Goal: Task Accomplishment & Management: Manage account settings

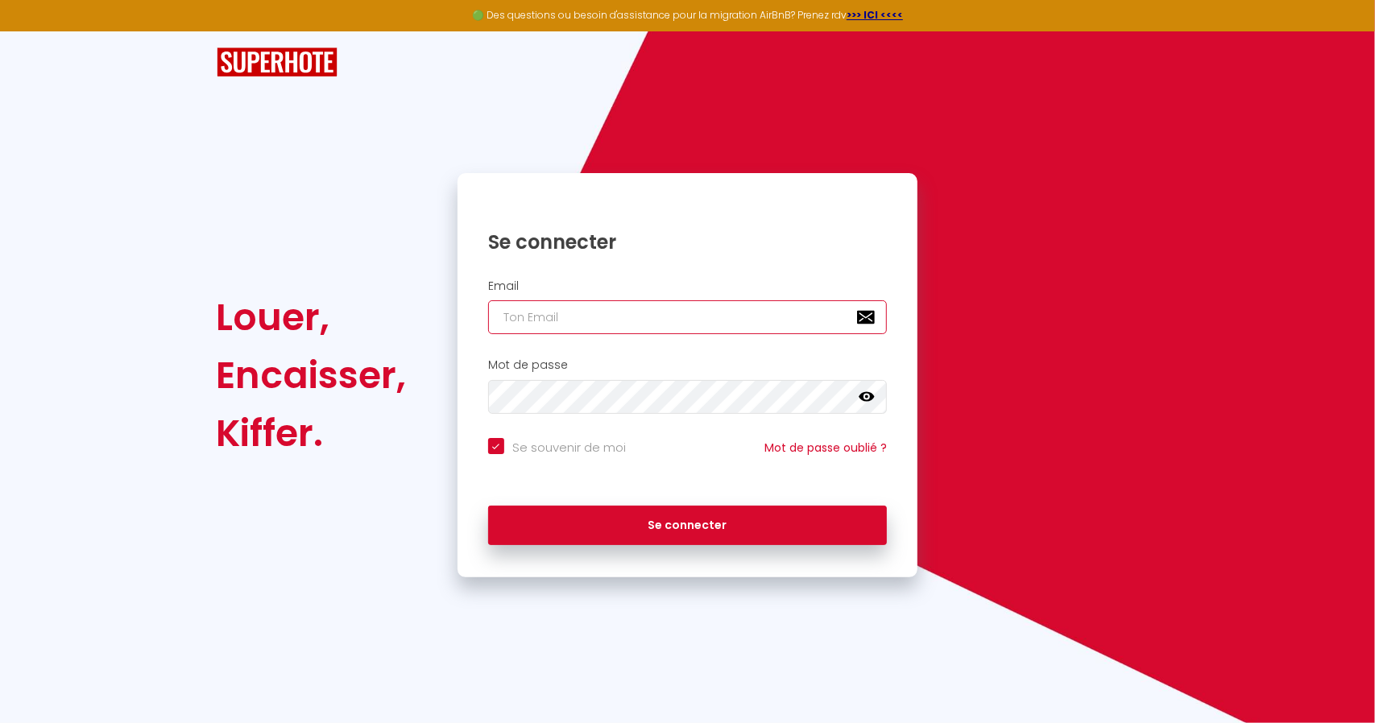
type input "[EMAIL_ADDRESS][DOMAIN_NAME]"
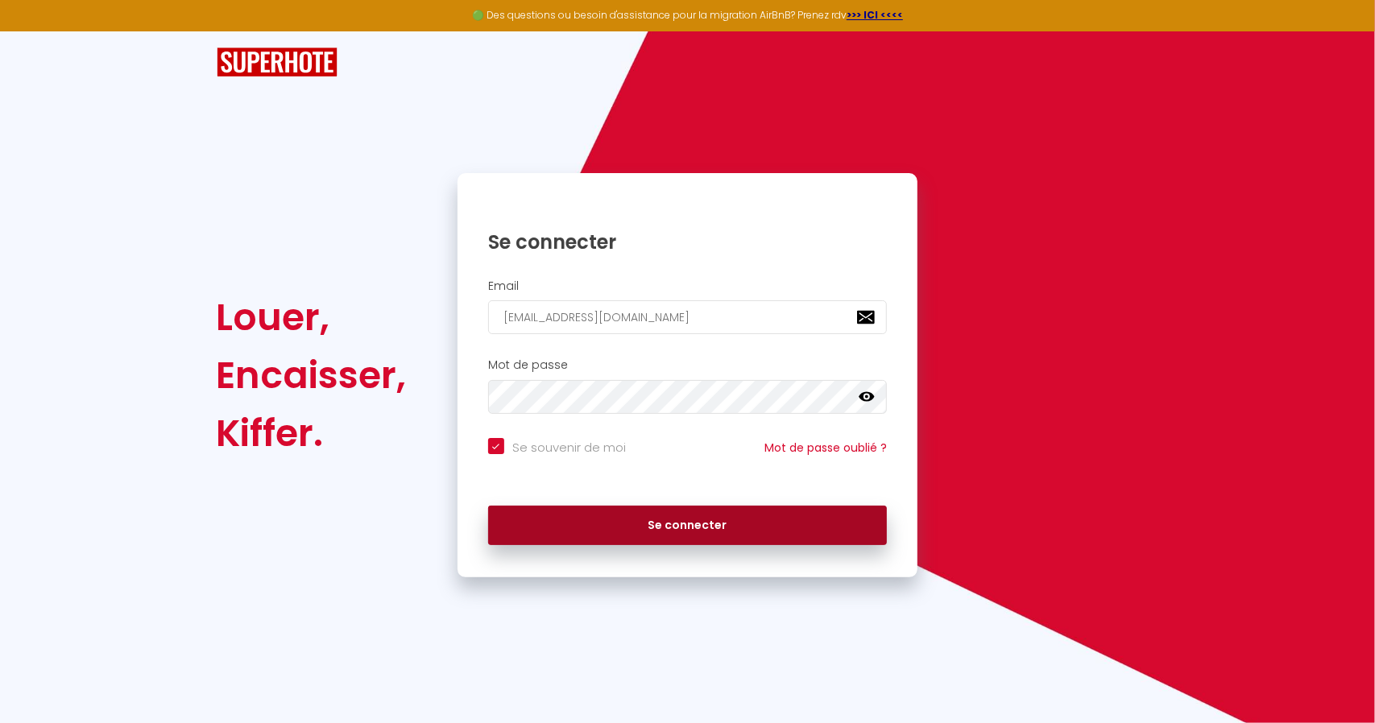
click at [719, 532] on button "Se connecter" at bounding box center [688, 526] width 400 height 40
checkbox input "true"
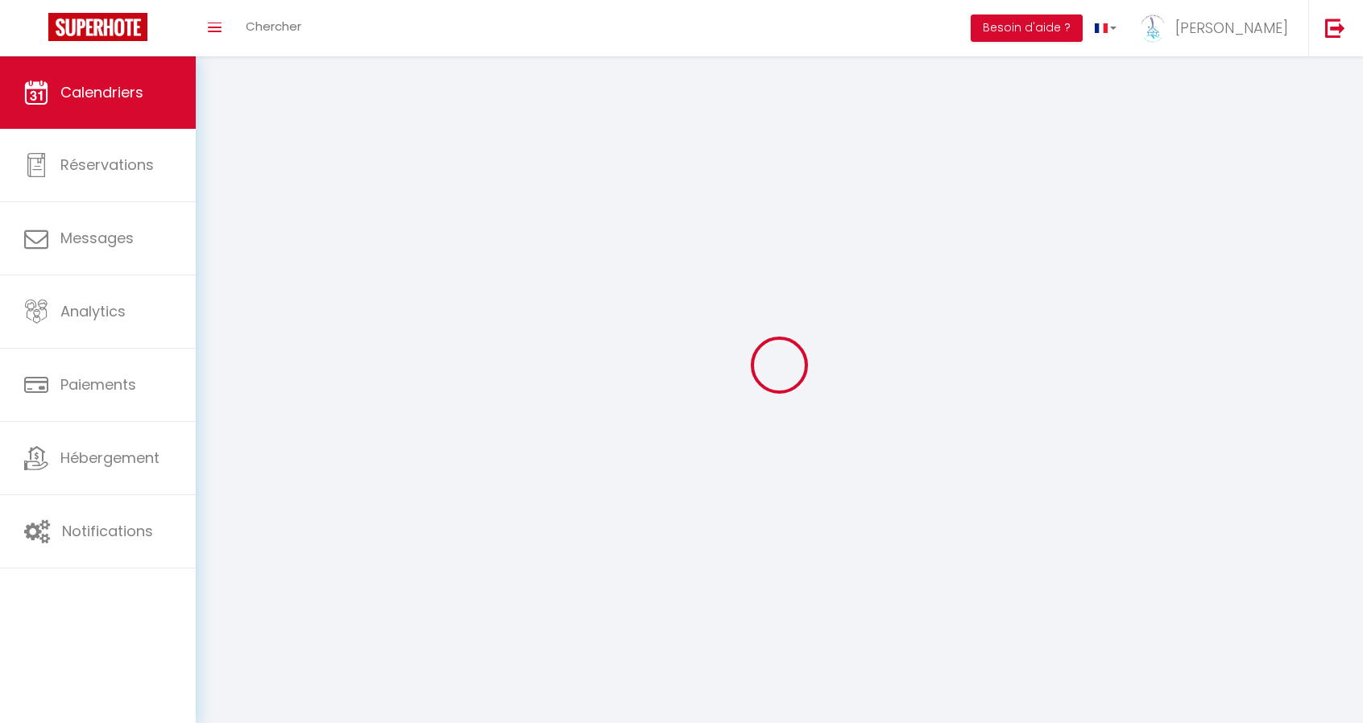
select select
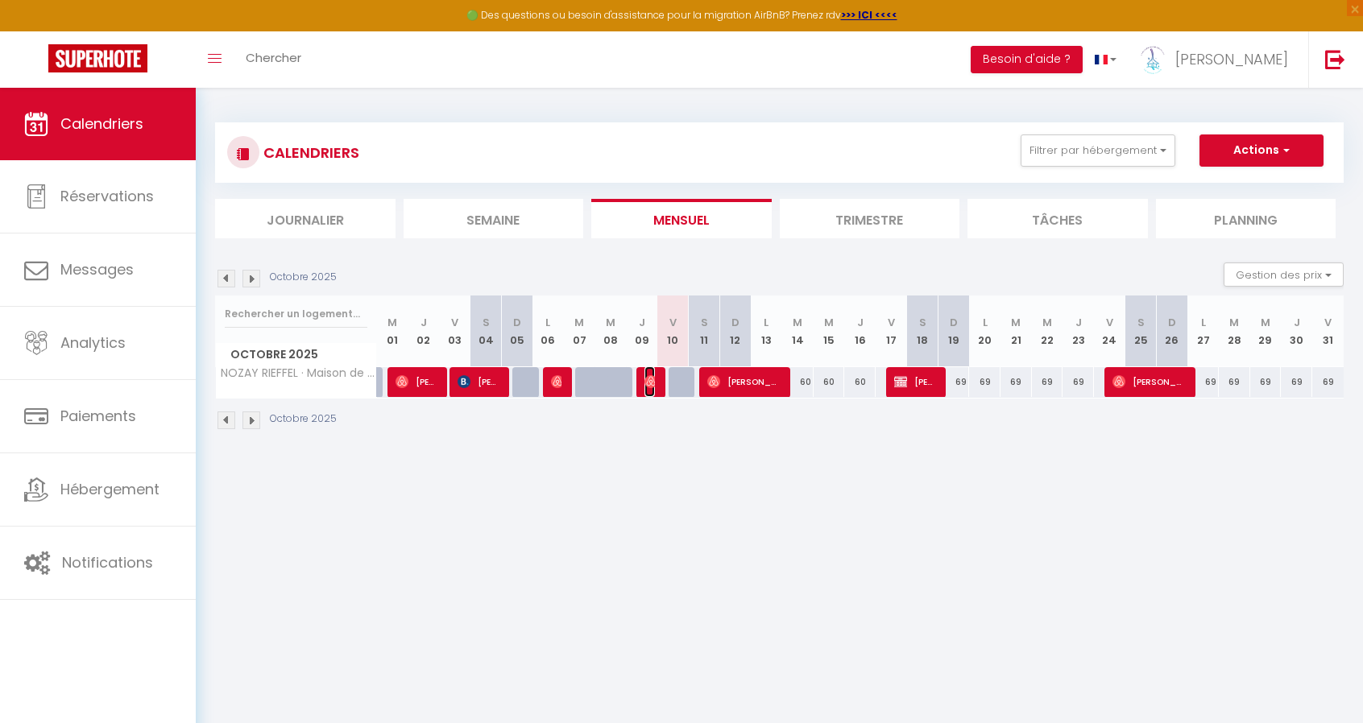
click at [652, 383] on img at bounding box center [650, 381] width 13 height 13
select select "OK"
select select "1"
select select "0"
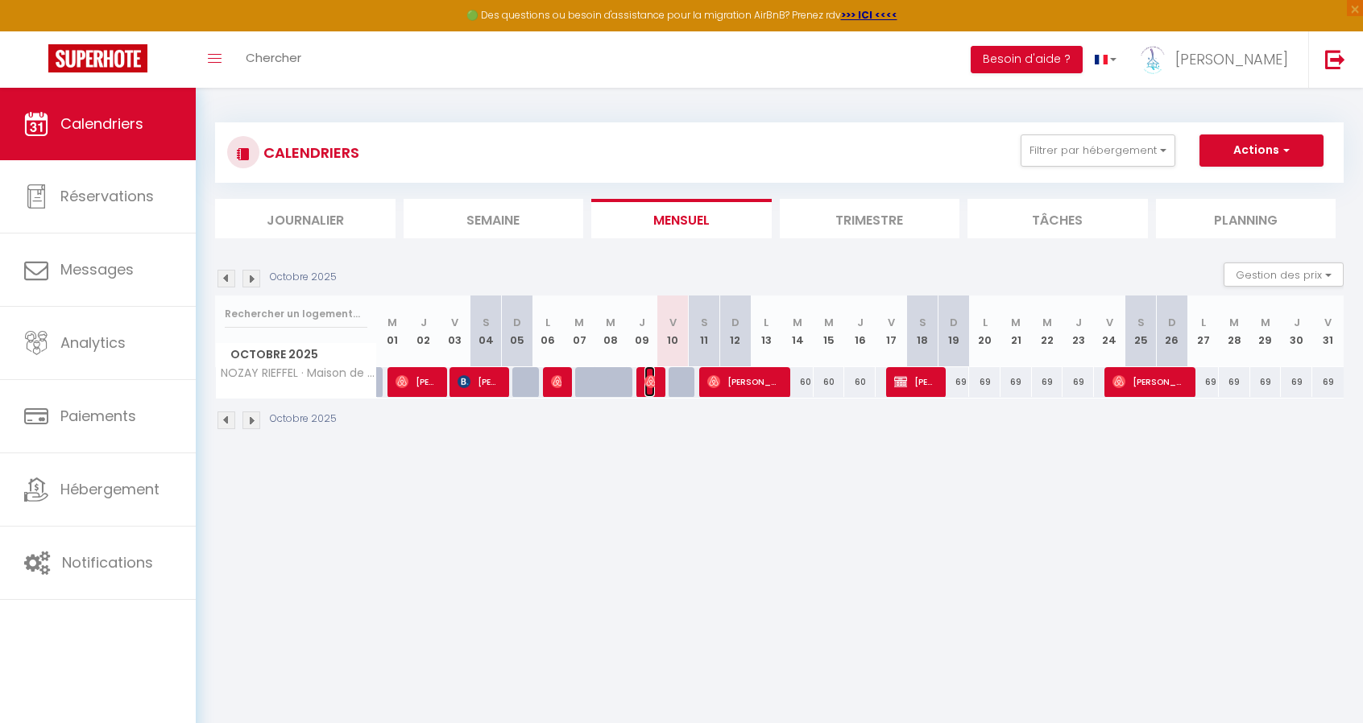
select select "1"
select select
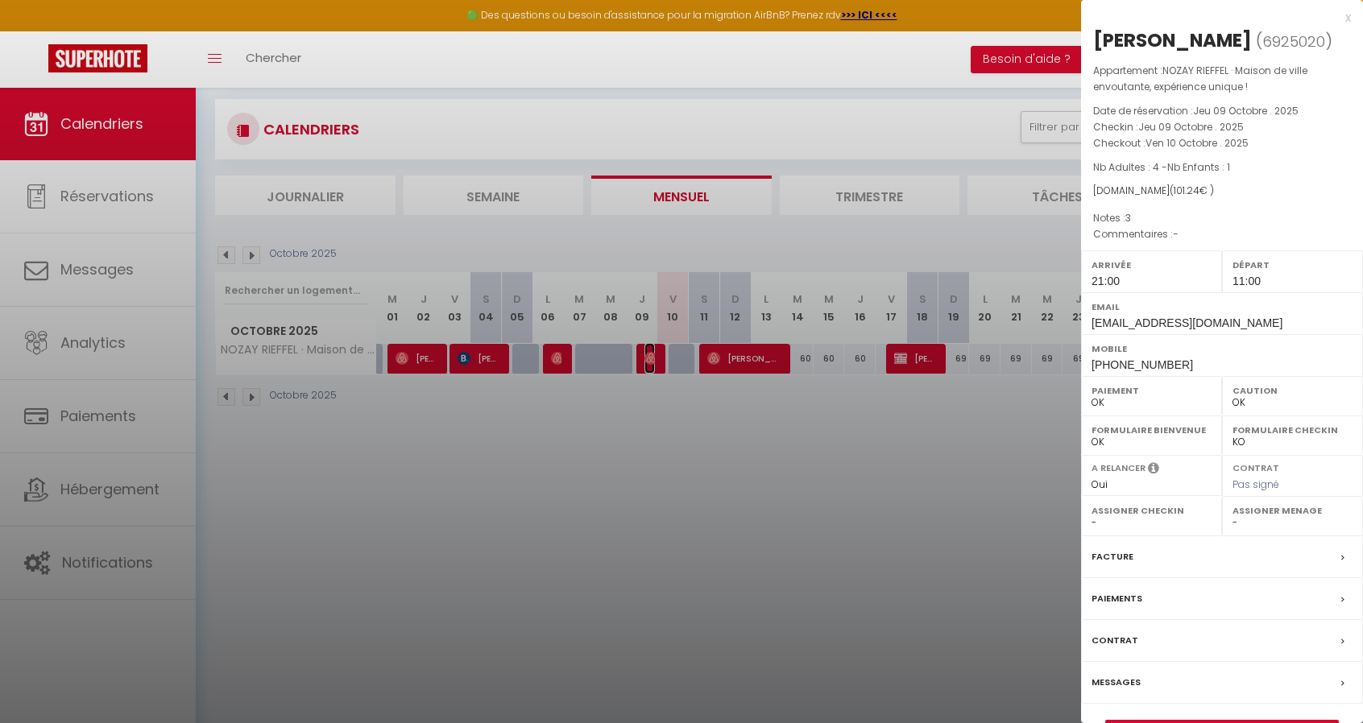
scroll to position [81, 0]
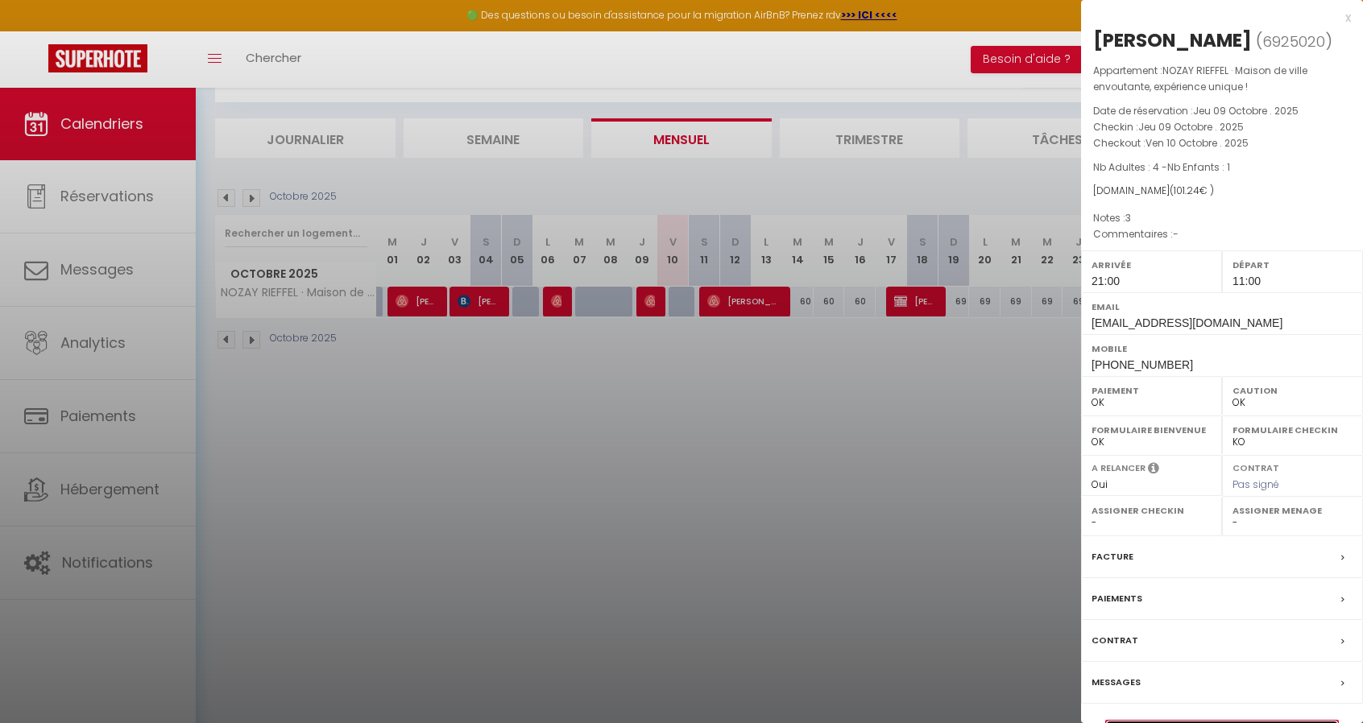
click at [1228, 721] on link "Détails de la réservation" at bounding box center [1222, 731] width 232 height 21
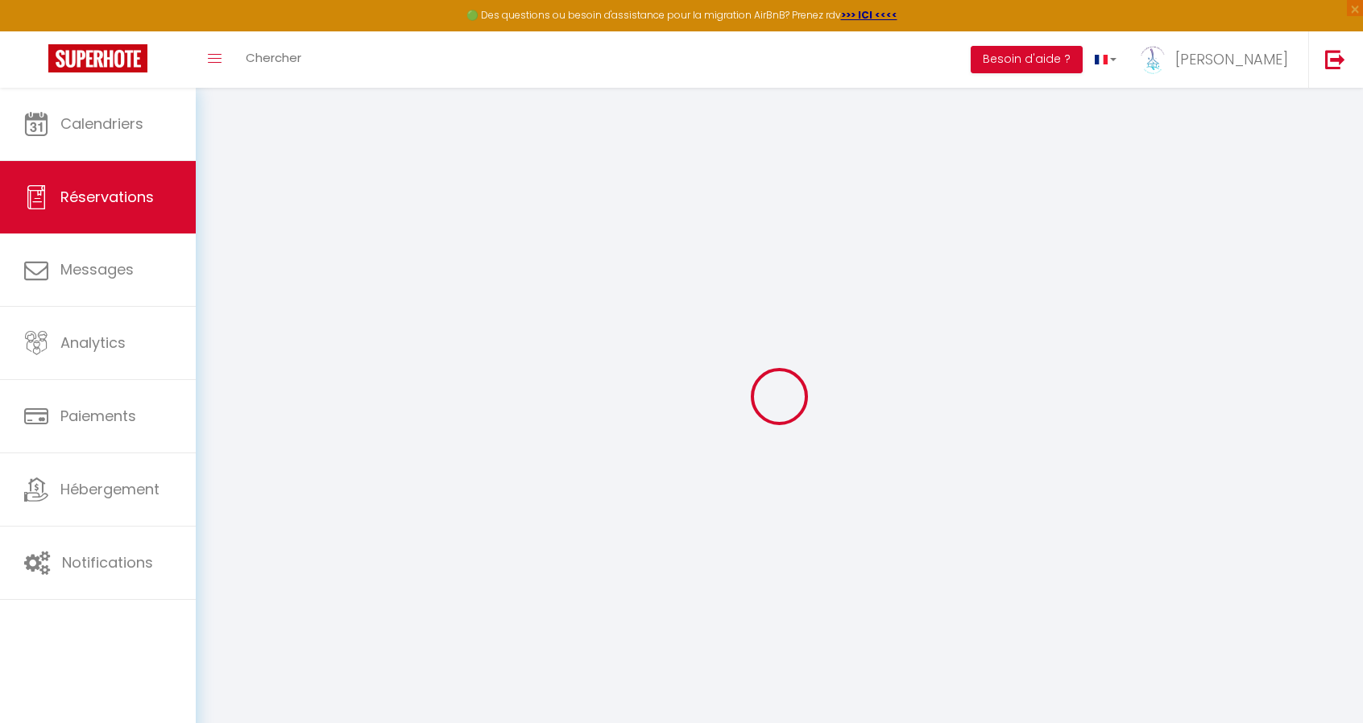
select select
checkbox input "false"
select index
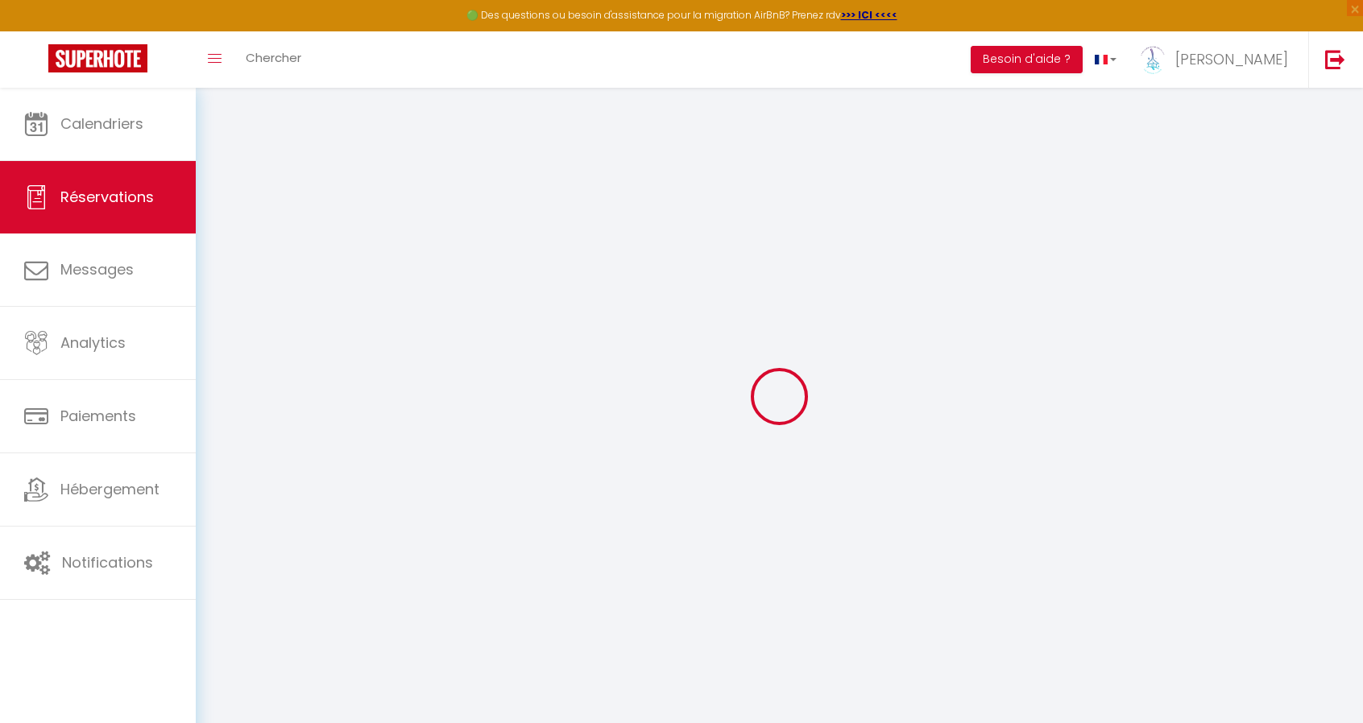
select select
type input "30"
type input "2.42"
select select
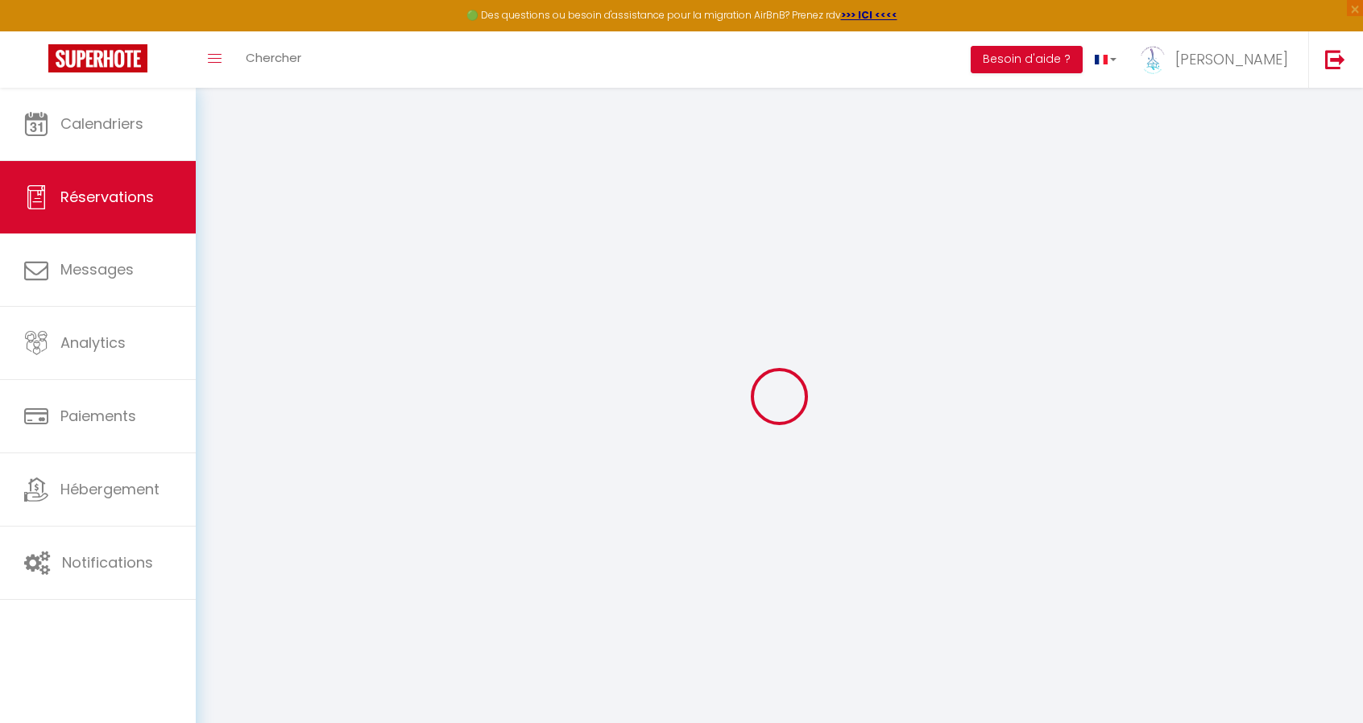
checkbox input "false"
select index
select select
checkbox input "false"
select index
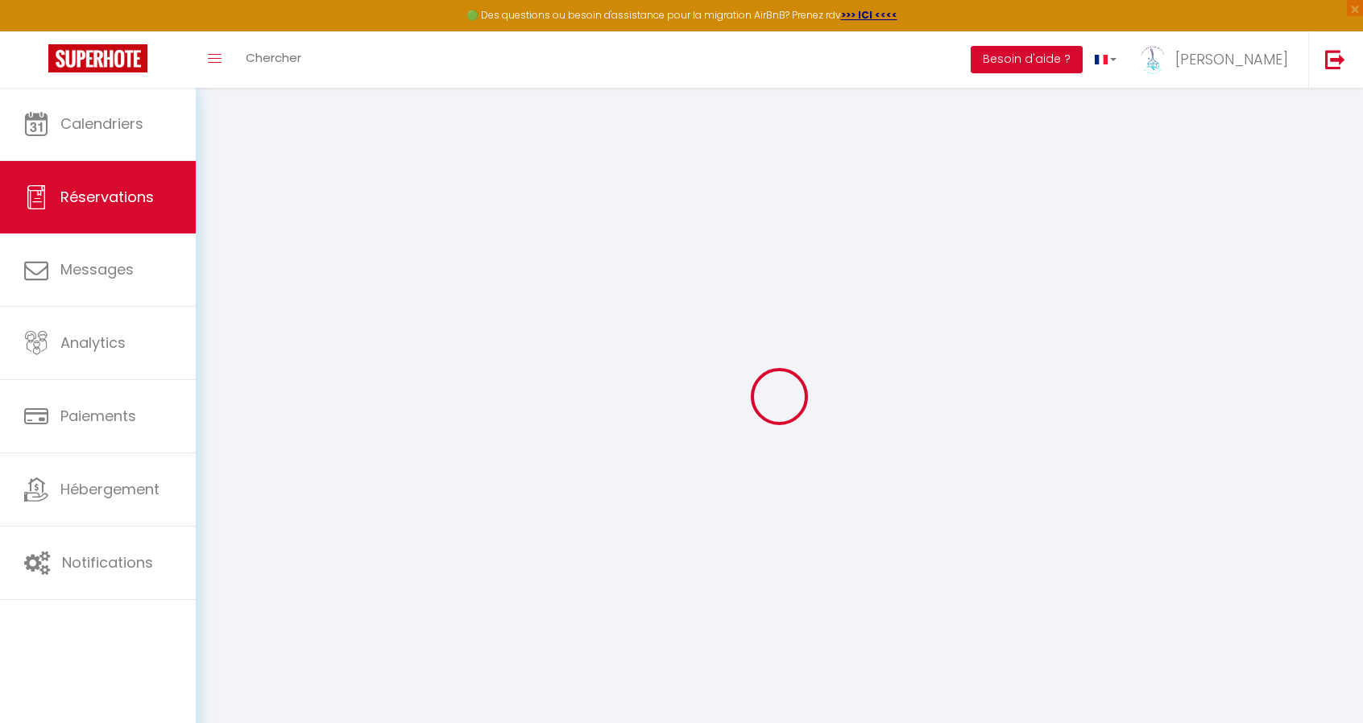
select select "21:00"
select select "11:00"
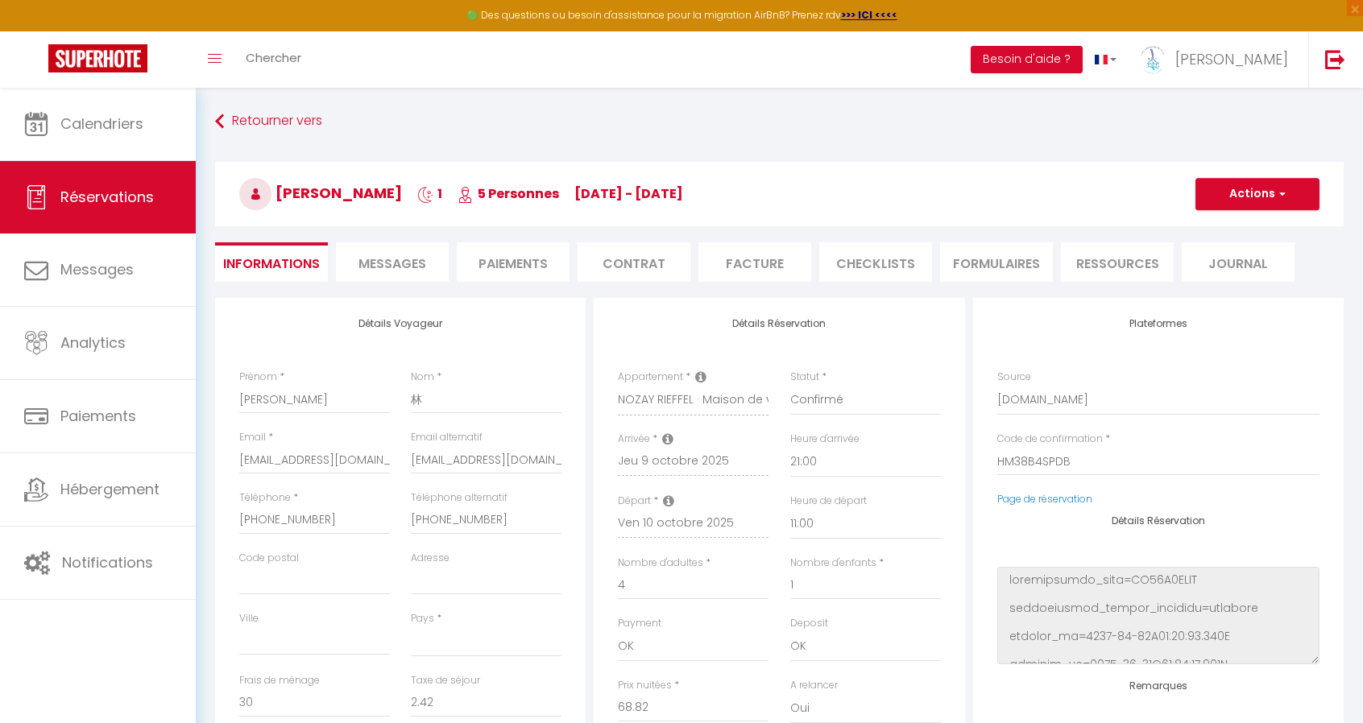
click at [873, 269] on li "CHECKLISTS" at bounding box center [875, 261] width 113 height 39
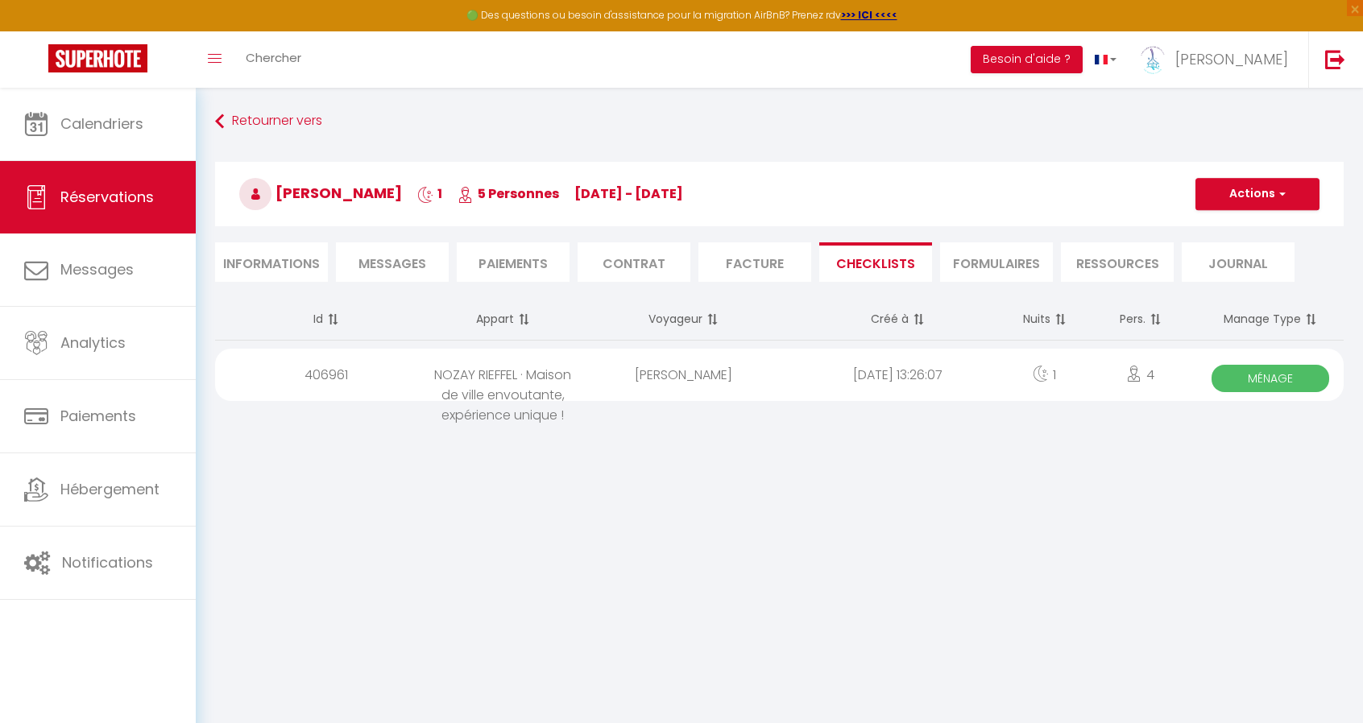
click at [1276, 376] on span "Ménage" at bounding box center [1270, 378] width 118 height 27
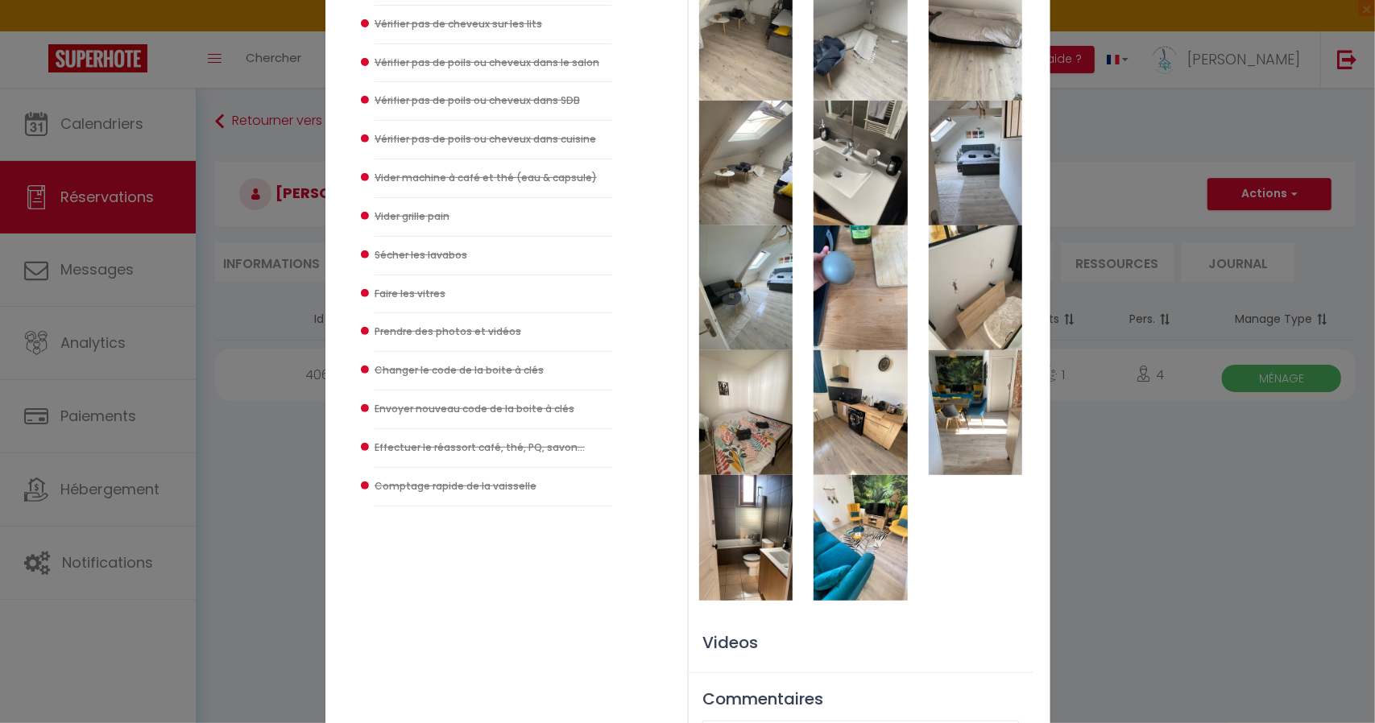
scroll to position [554, 0]
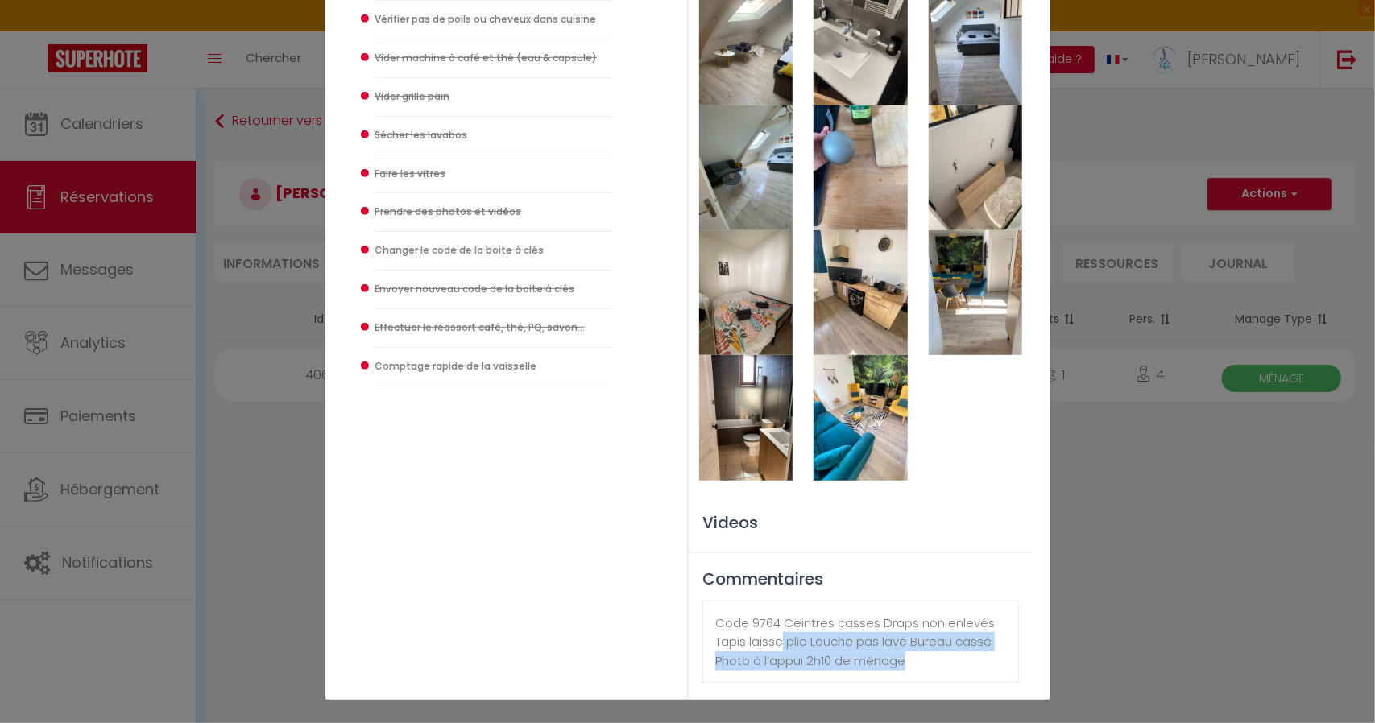
drag, startPoint x: 780, startPoint y: 647, endPoint x: 960, endPoint y: 655, distance: 180.6
click at [960, 655] on div "Code 9764 Ceintres casses Draps non enlevés Tapis laisse plie Louche pas lavé B…" at bounding box center [860, 642] width 316 height 83
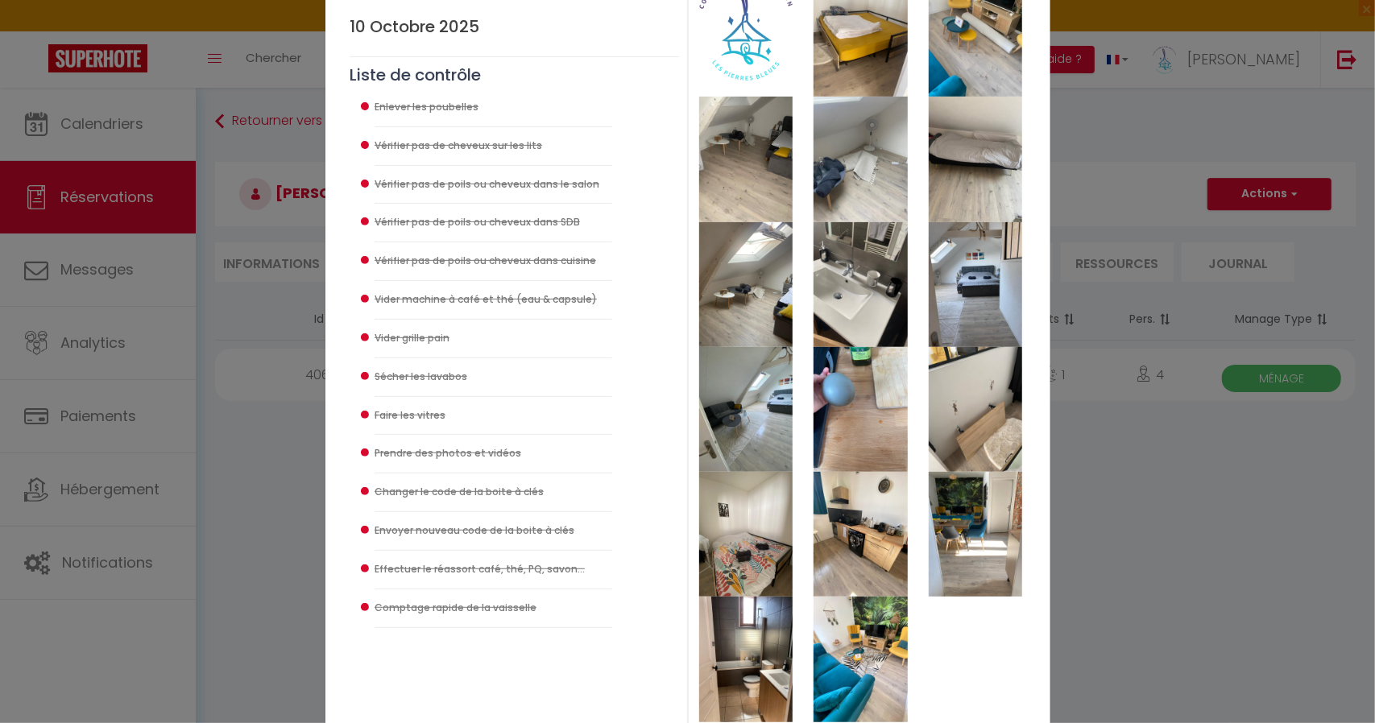
scroll to position [232, 0]
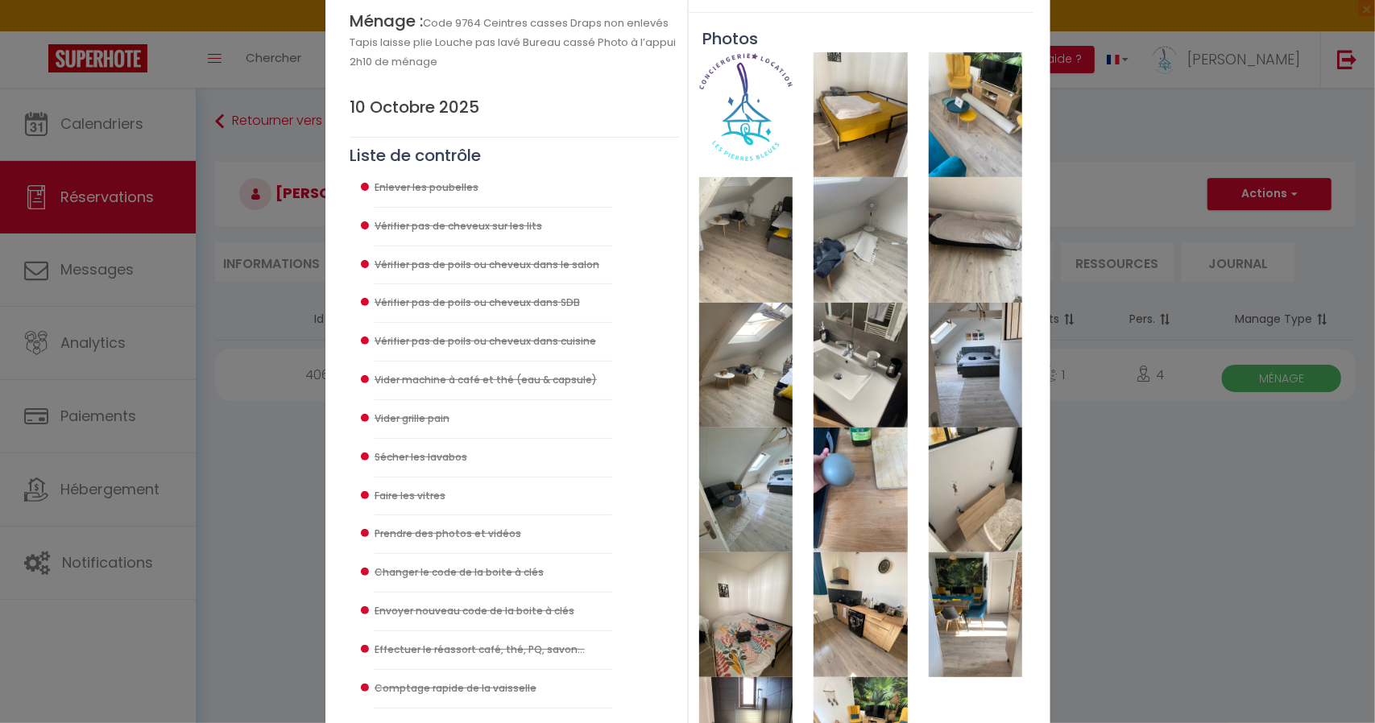
click at [975, 505] on img at bounding box center [975, 490] width 93 height 125
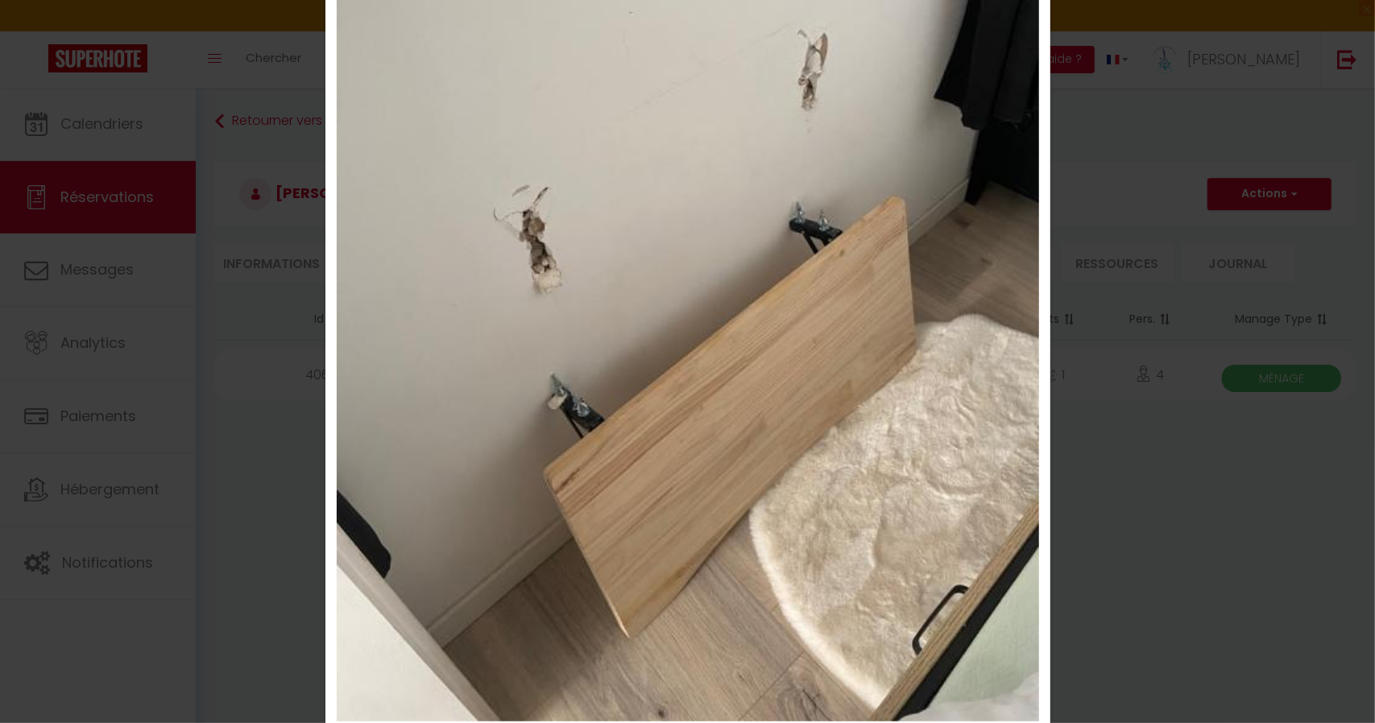
scroll to position [322, 0]
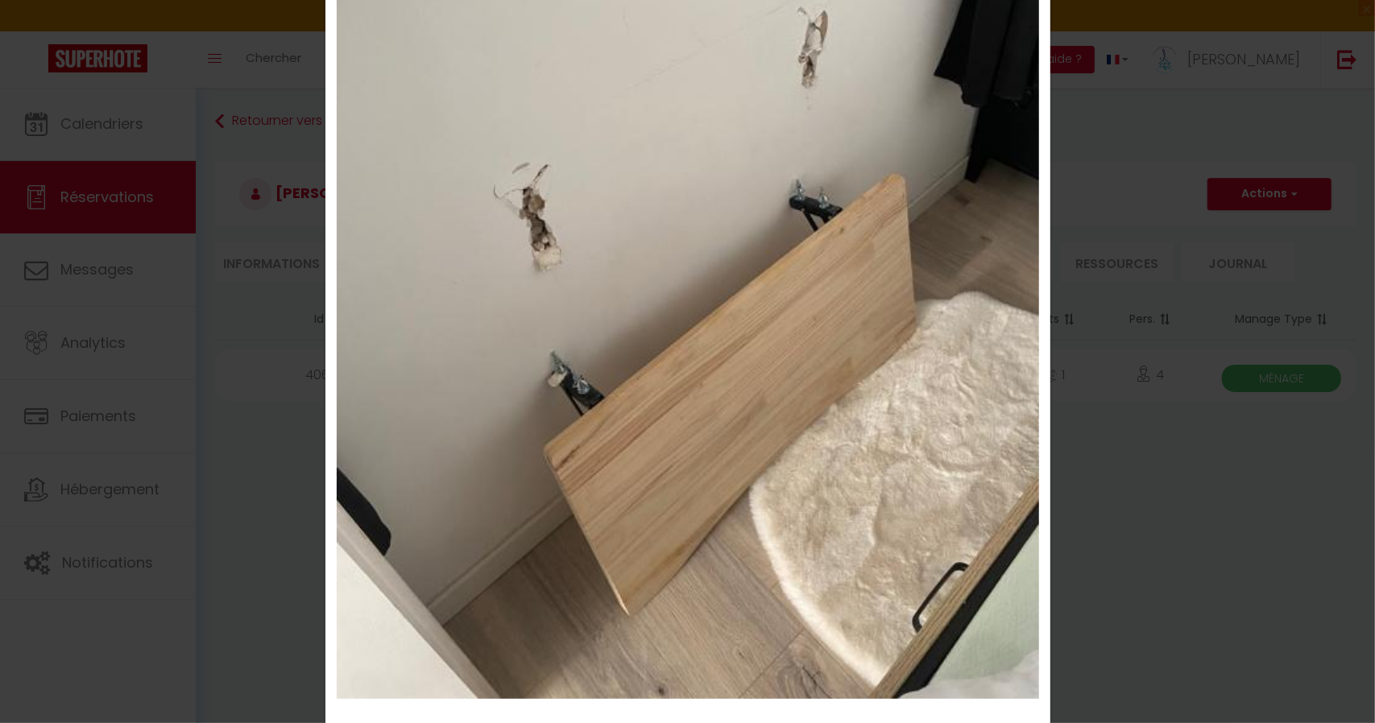
click at [1152, 222] on div "× Fermer Télécharger" at bounding box center [687, 361] width 1375 height 723
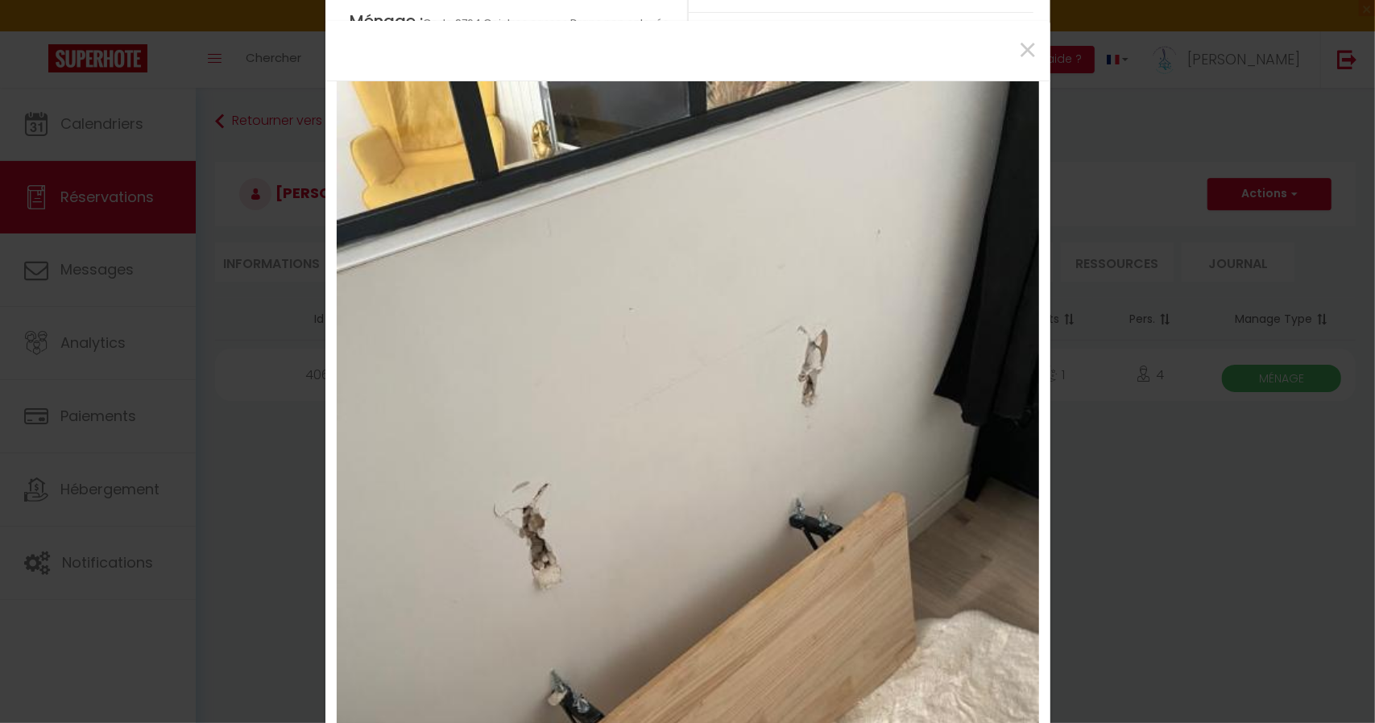
scroll to position [0, 0]
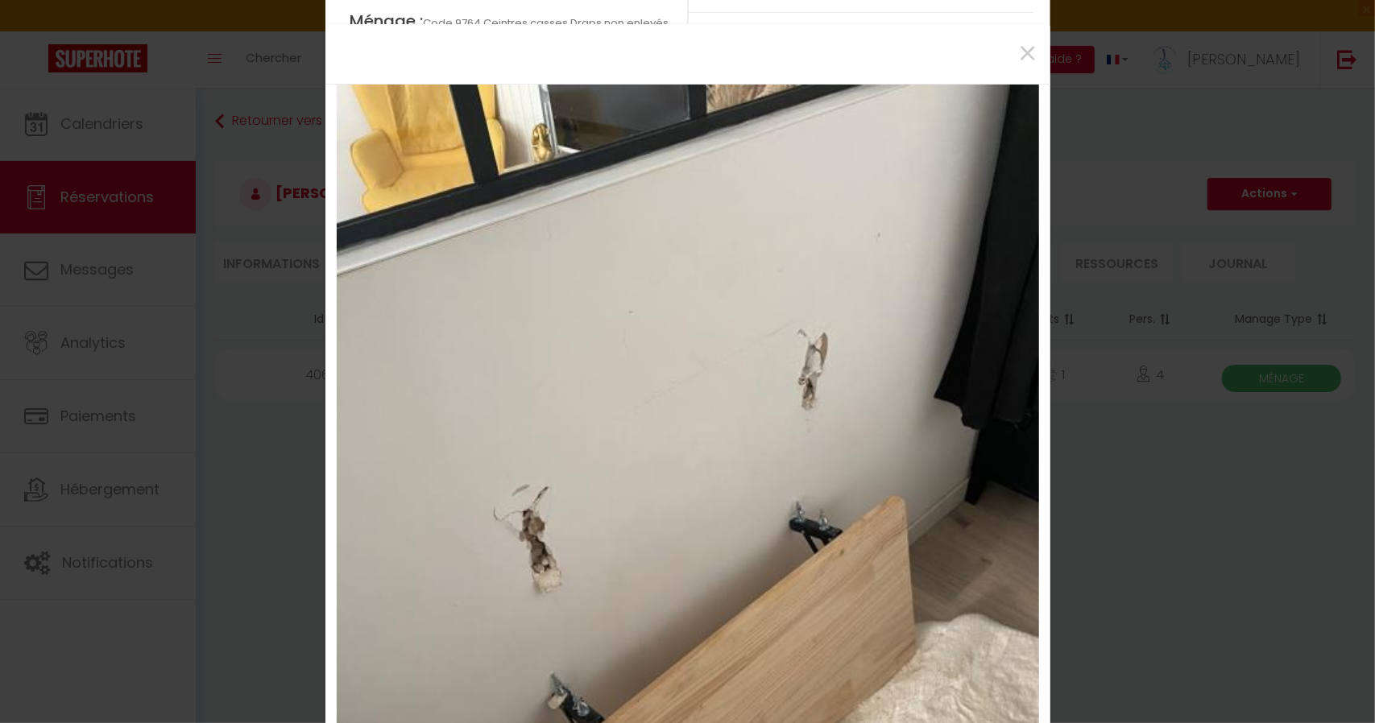
click at [1009, 55] on div "×" at bounding box center [688, 53] width 701 height 35
click at [1018, 59] on span "×" at bounding box center [1028, 54] width 20 height 48
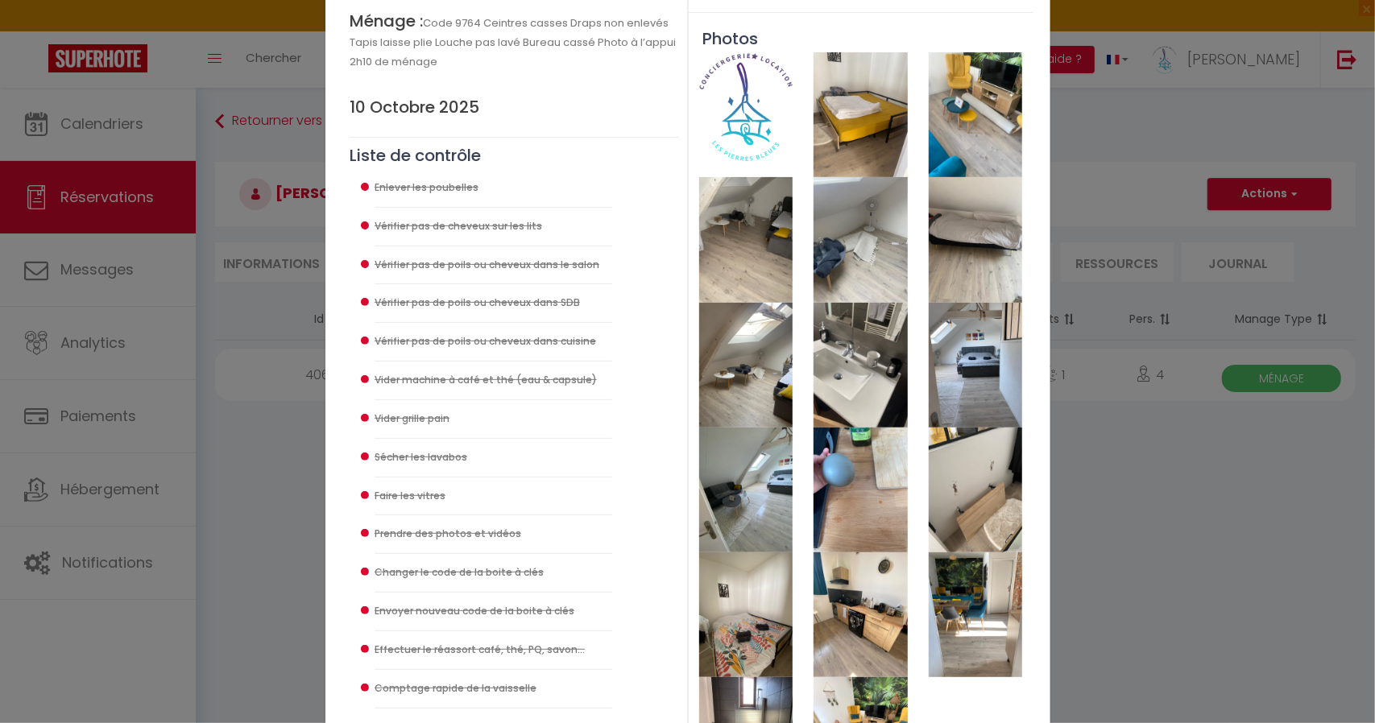
click at [858, 490] on img at bounding box center [860, 490] width 93 height 125
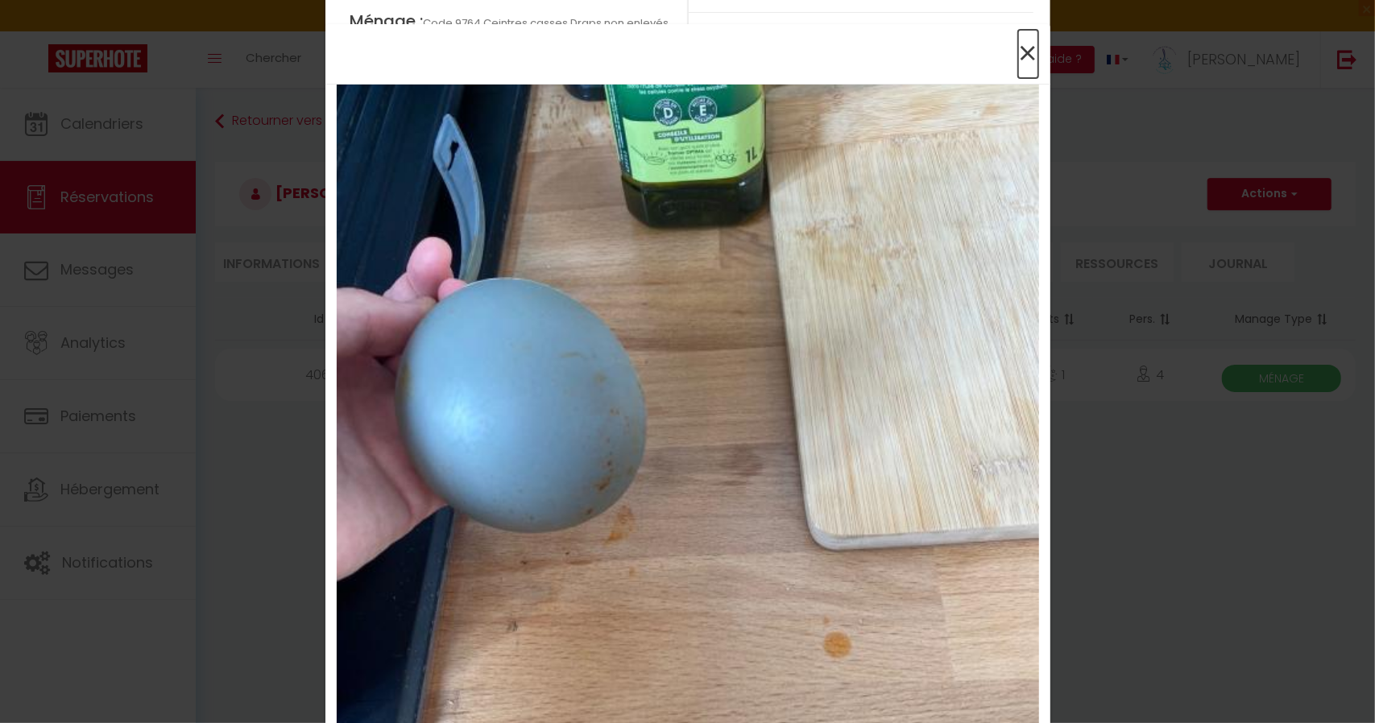
click at [1021, 54] on span "×" at bounding box center [1028, 54] width 20 height 48
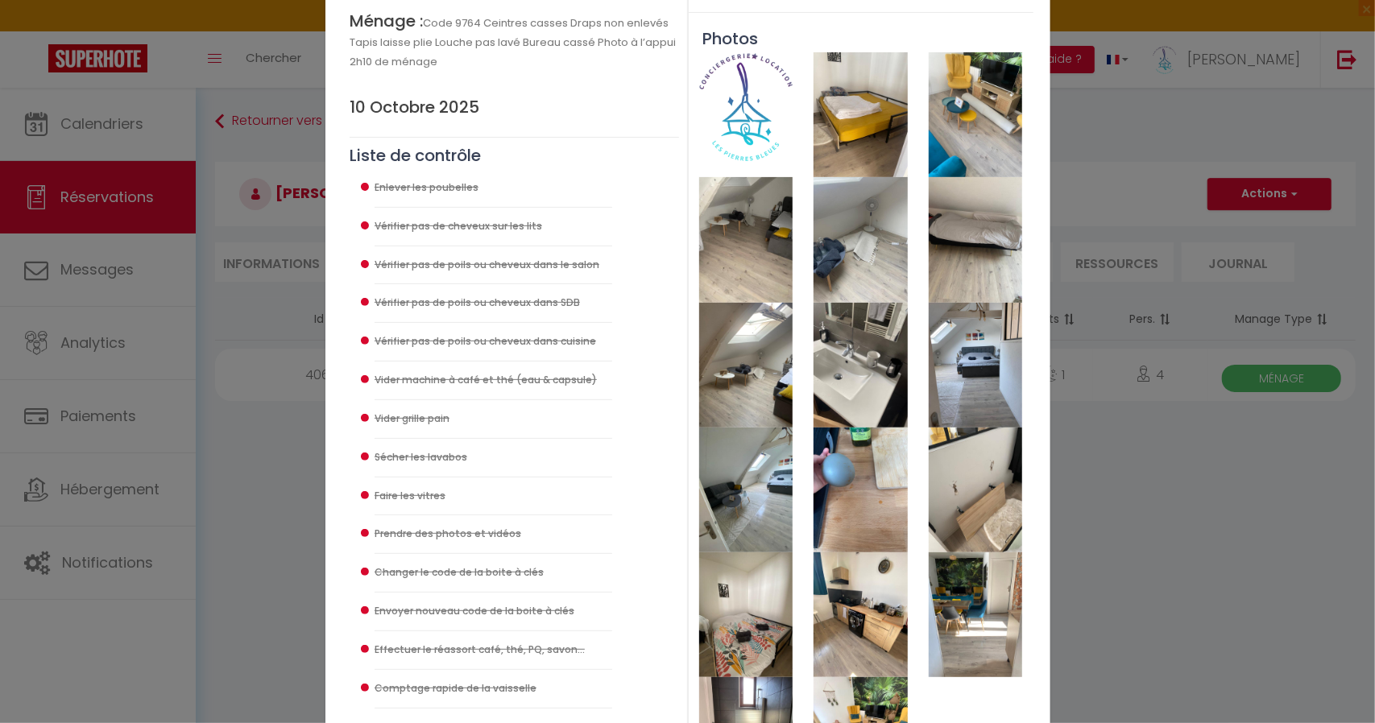
drag, startPoint x: 862, startPoint y: 248, endPoint x: 814, endPoint y: 240, distance: 49.0
click at [809, 241] on div at bounding box center [860, 239] width 115 height 125
click at [826, 241] on img at bounding box center [860, 239] width 93 height 125
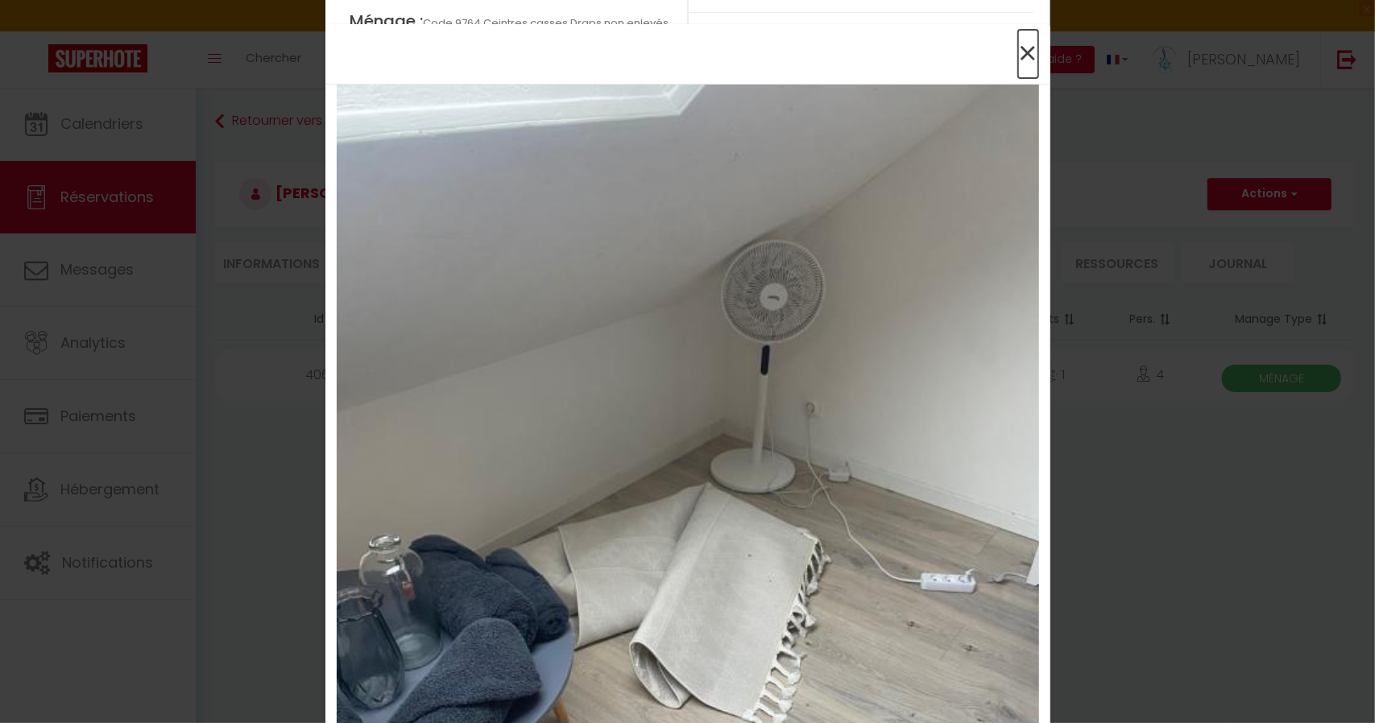
click at [1023, 48] on span "×" at bounding box center [1028, 54] width 20 height 48
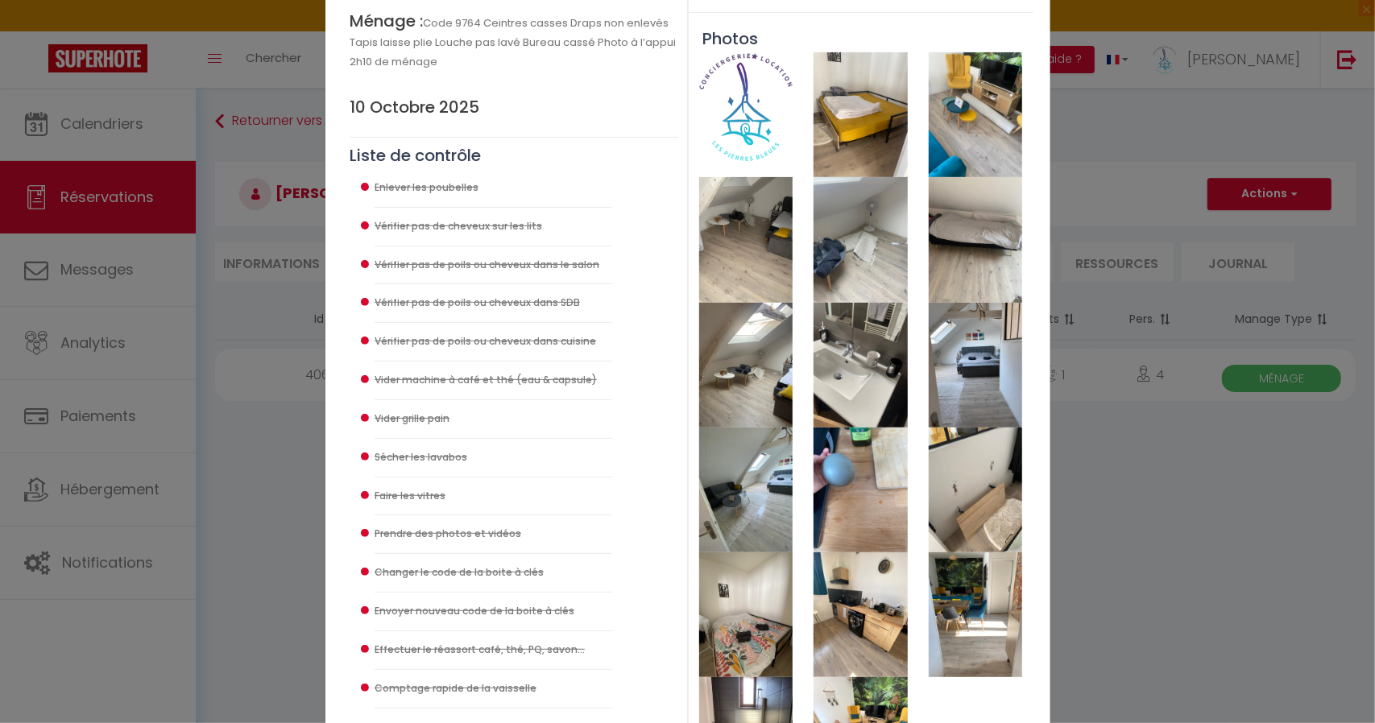
click at [981, 116] on img at bounding box center [975, 114] width 93 height 125
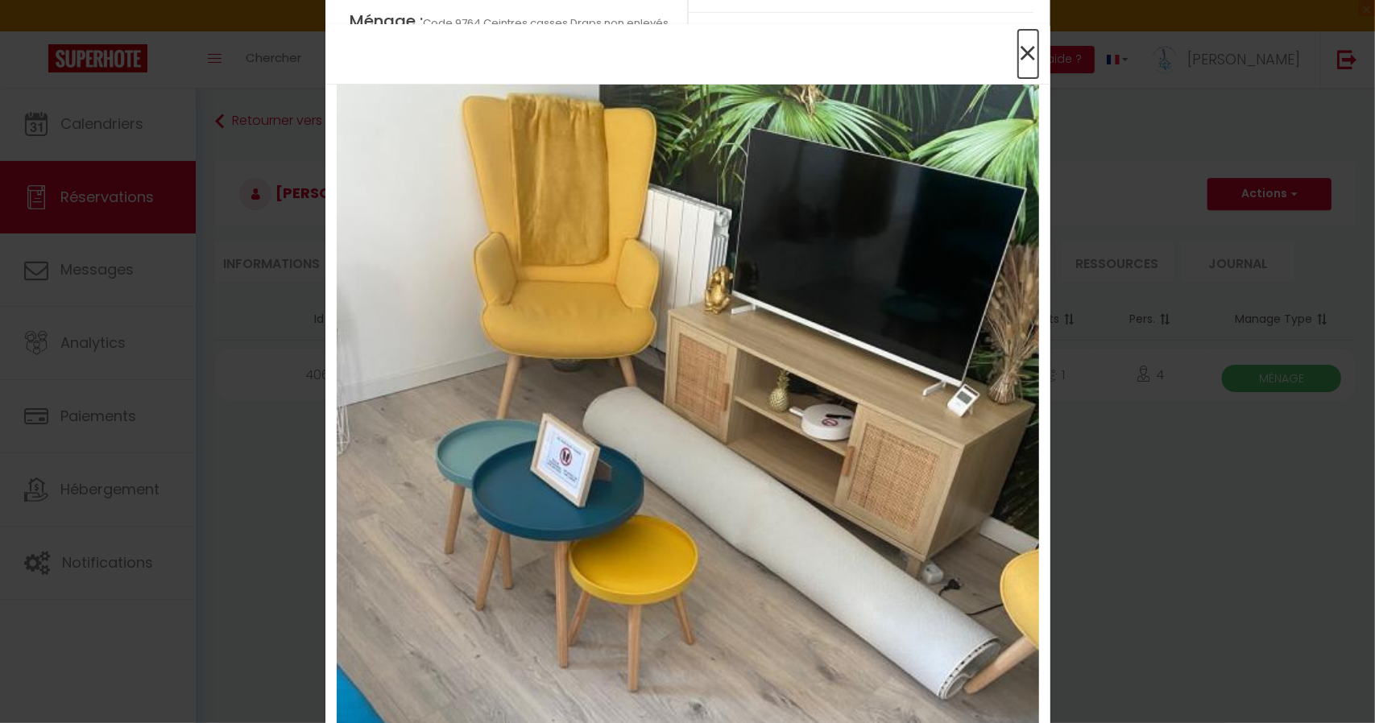
click at [1025, 53] on span "×" at bounding box center [1028, 54] width 20 height 48
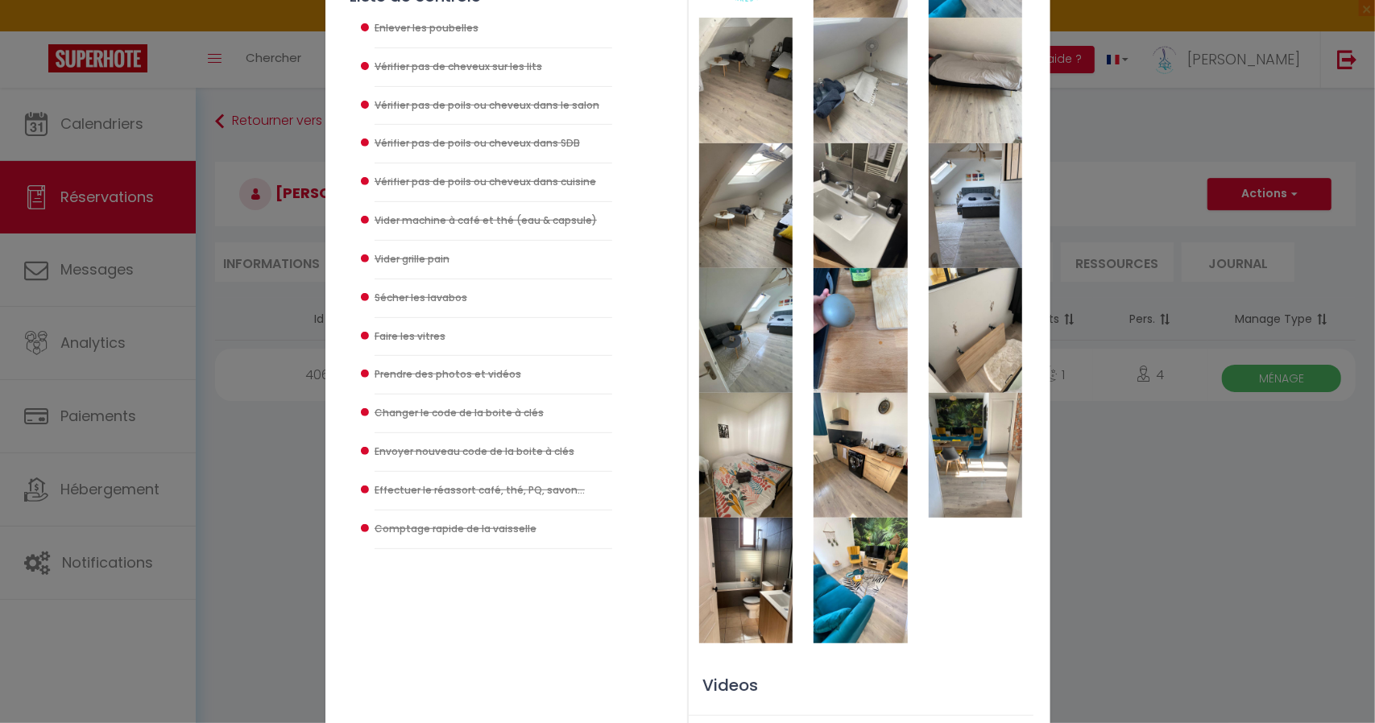
scroll to position [393, 0]
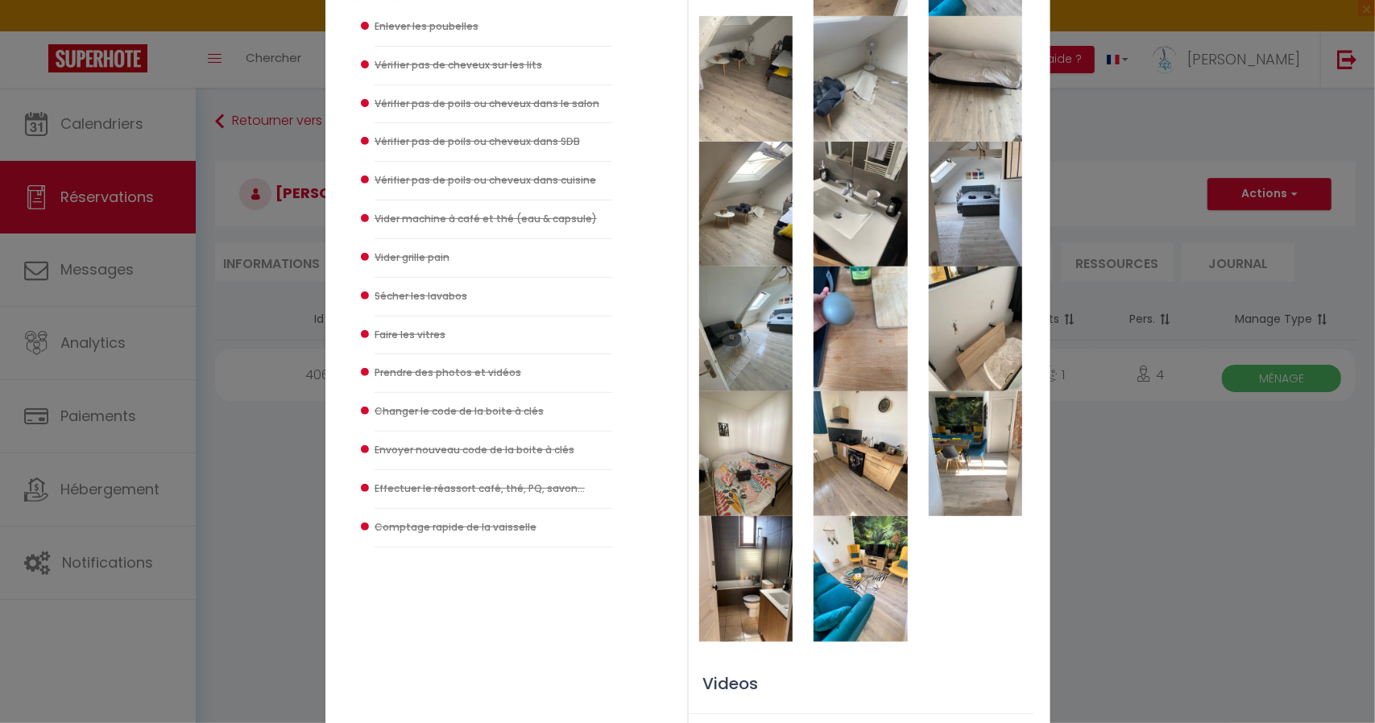
click at [757, 498] on img at bounding box center [745, 453] width 93 height 125
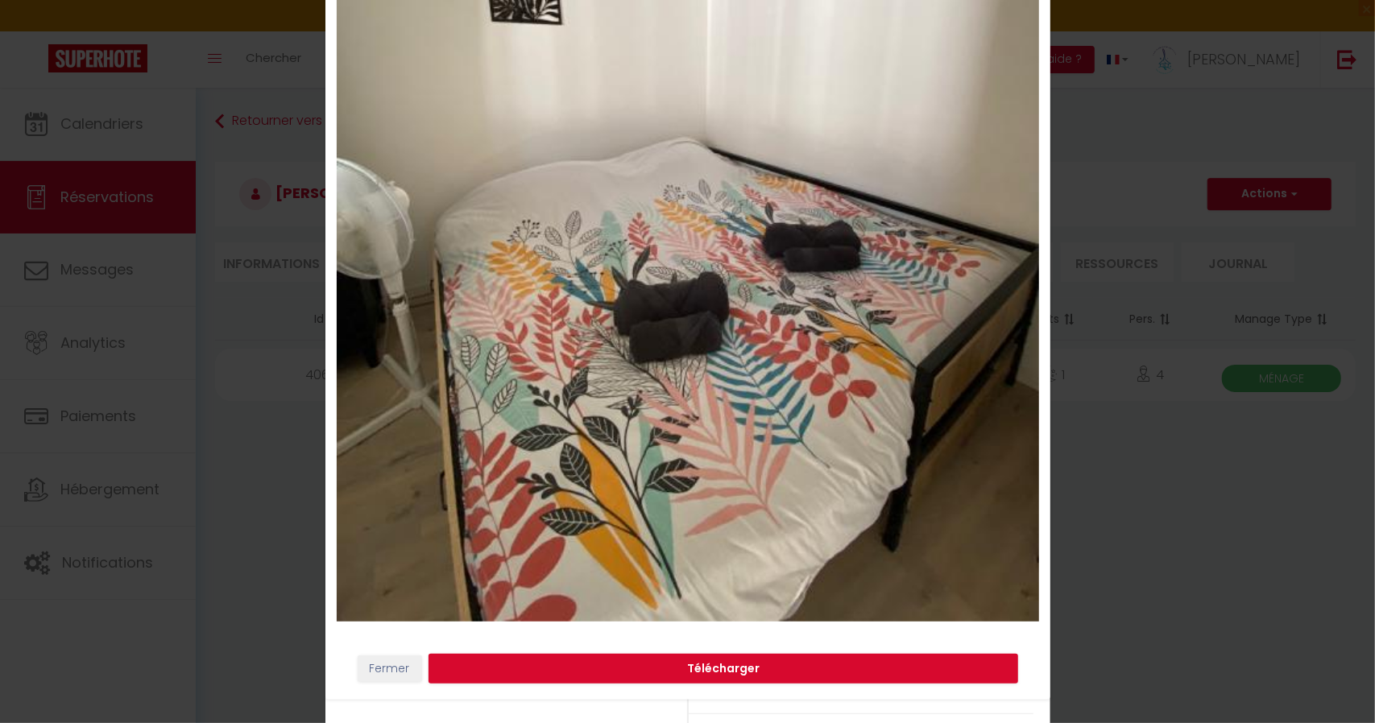
scroll to position [400, 0]
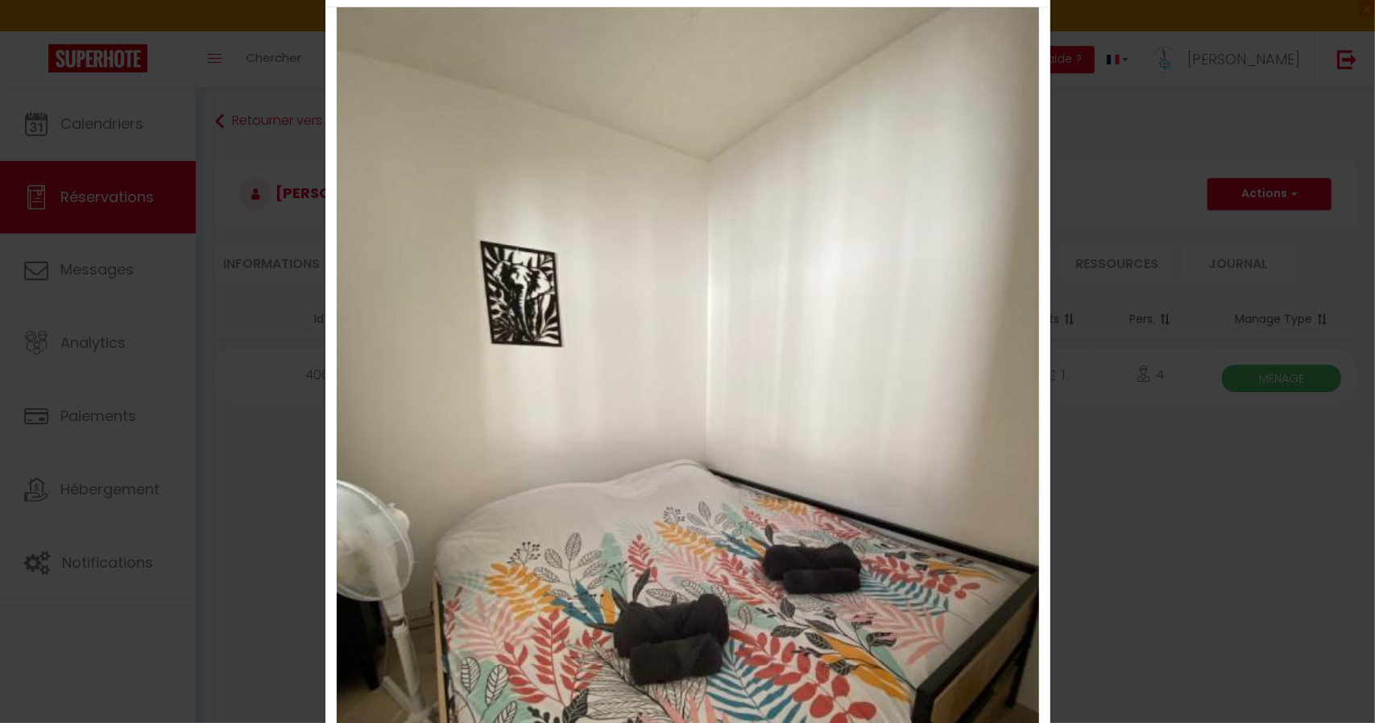
click at [1112, 162] on div "× Fermer Télécharger" at bounding box center [687, 361] width 1375 height 723
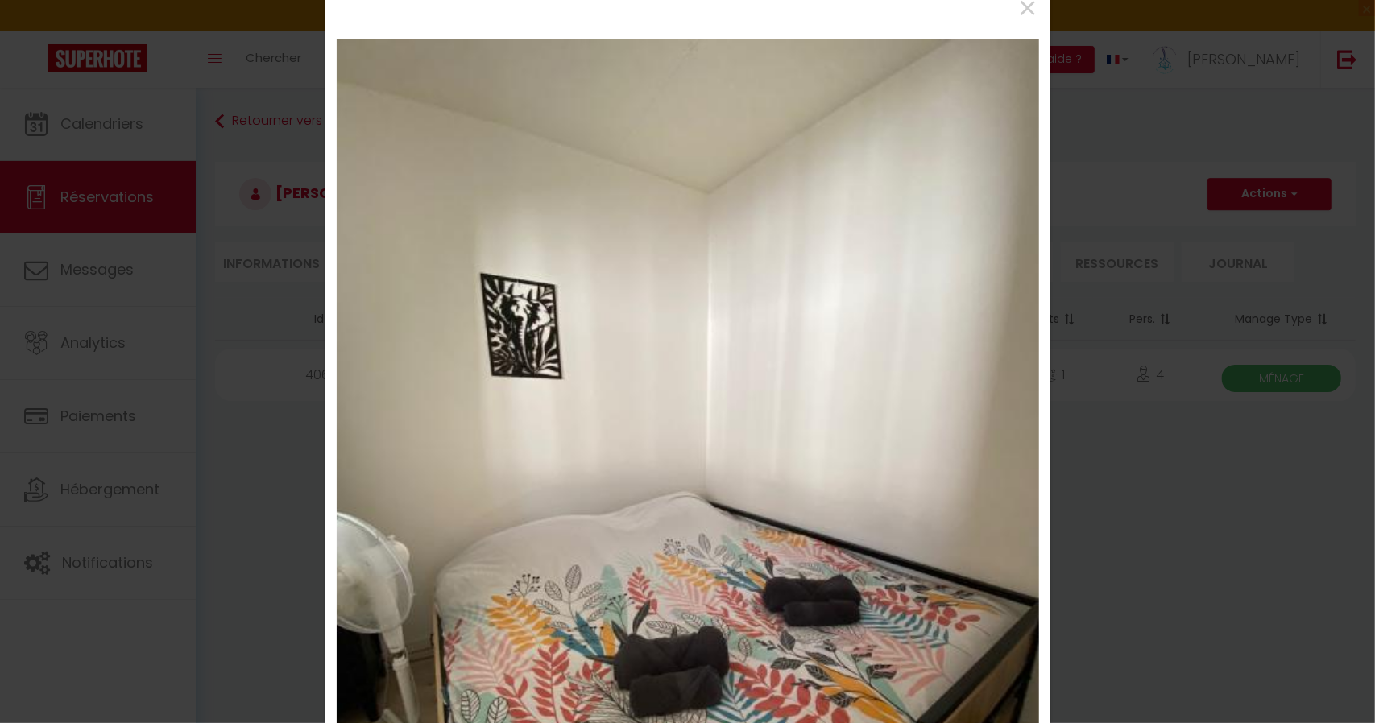
scroll to position [0, 0]
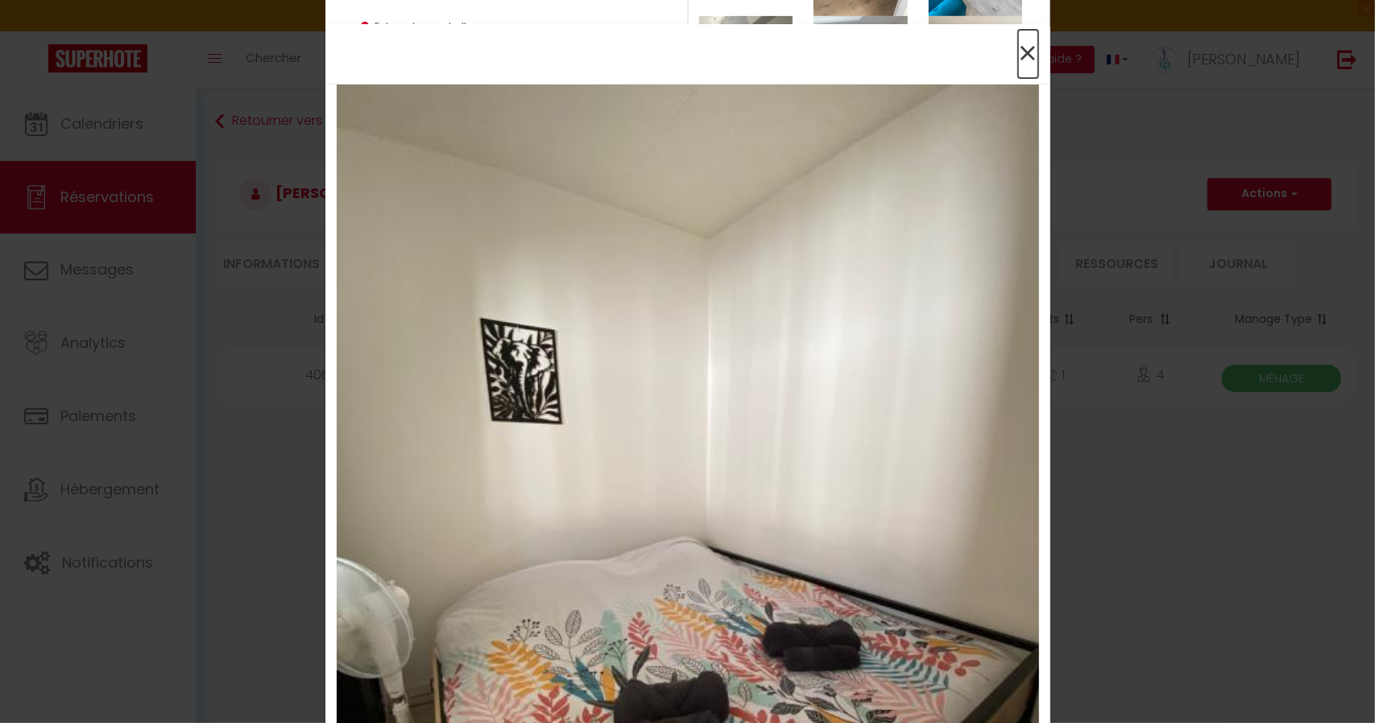
click at [1018, 53] on span "×" at bounding box center [1028, 54] width 20 height 48
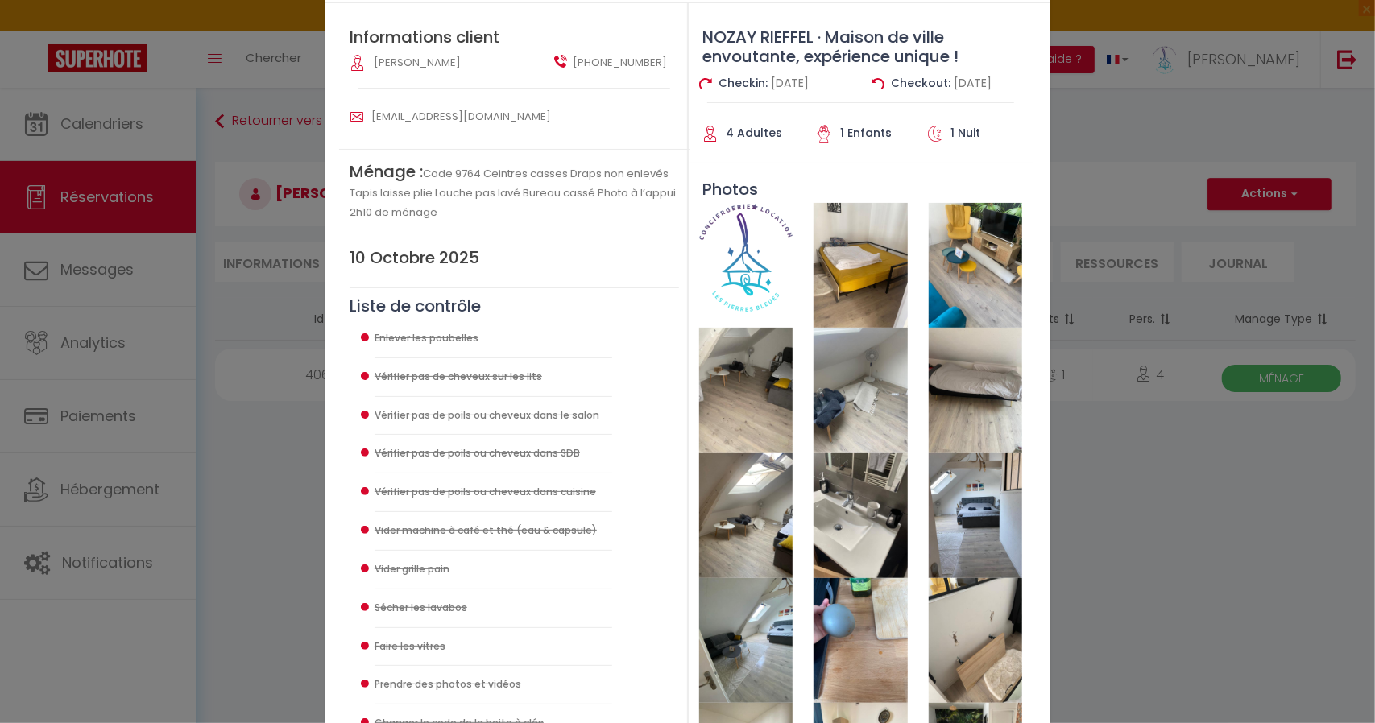
scroll to position [71, 0]
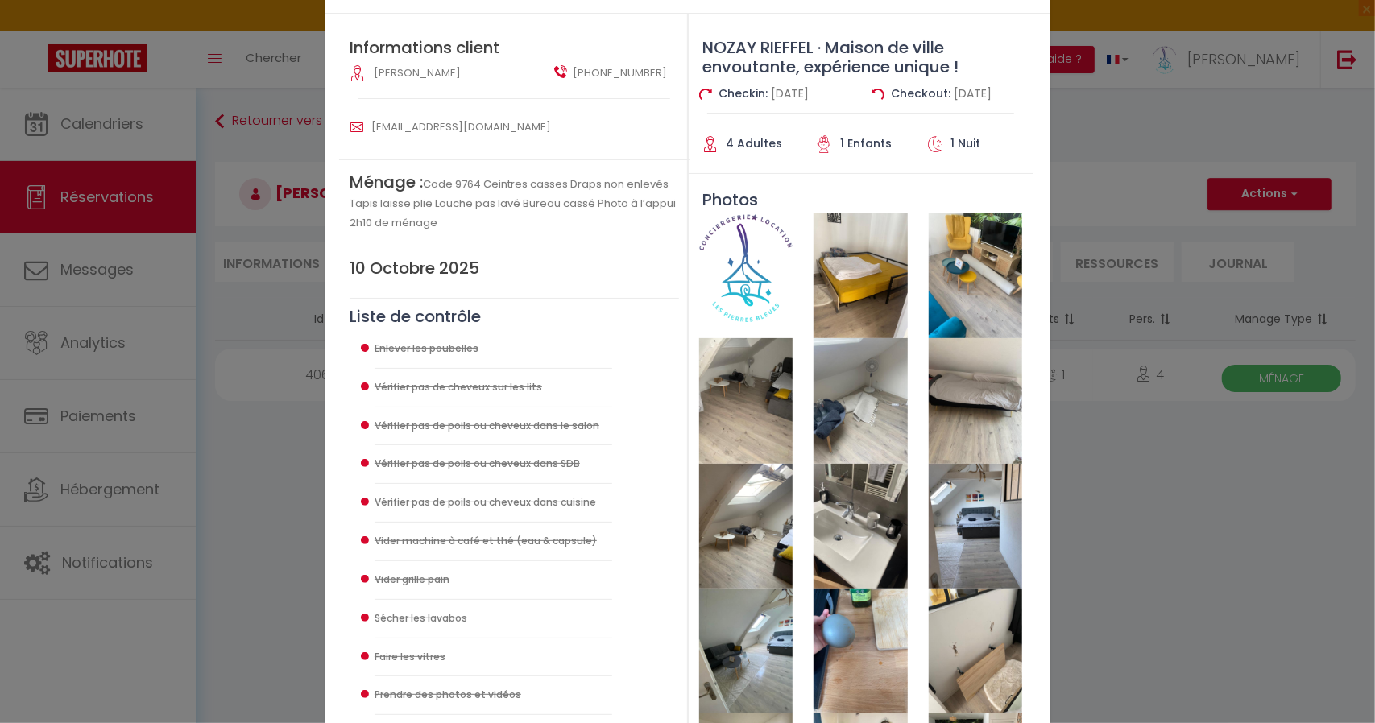
click at [1116, 490] on div "Checklist : Checklist Ménage × Informations client [PERSON_NAME] 林 [PHONE_NUMBE…" at bounding box center [687, 361] width 1375 height 723
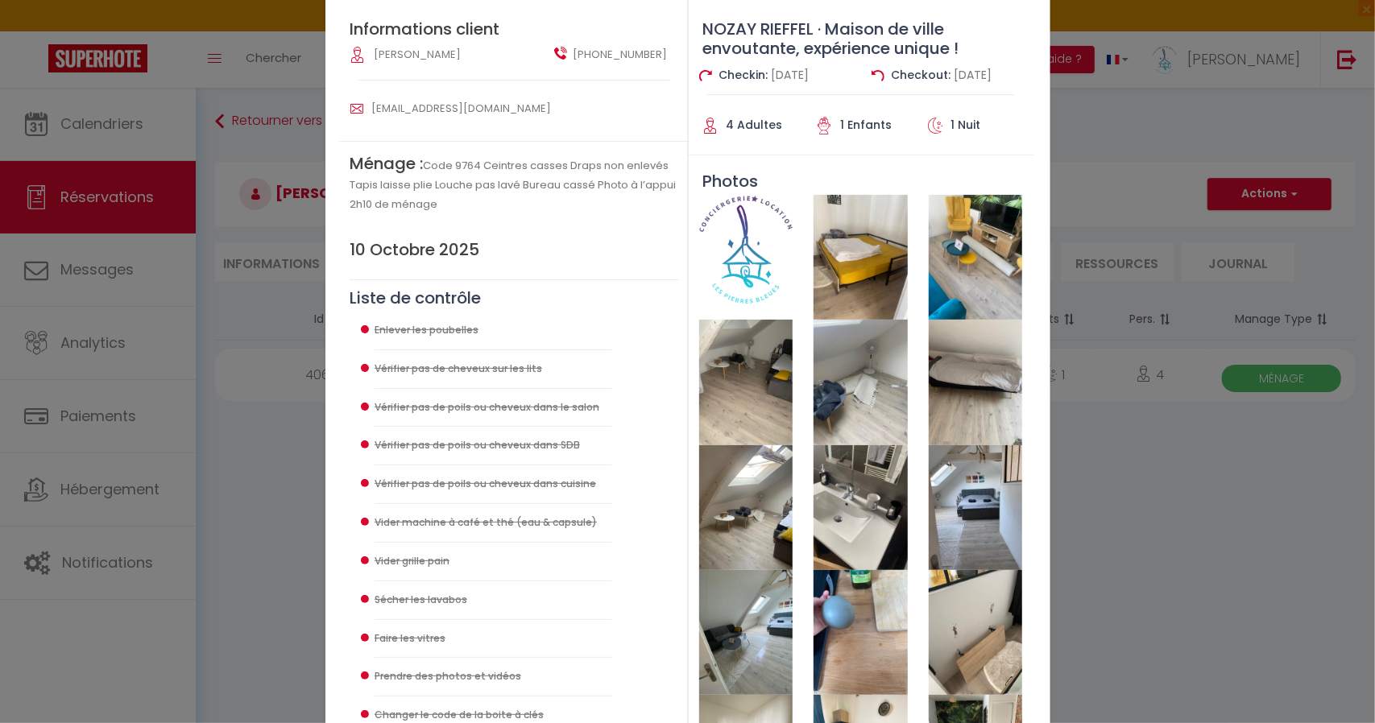
scroll to position [0, 0]
